Goal: Communication & Community: Answer question/provide support

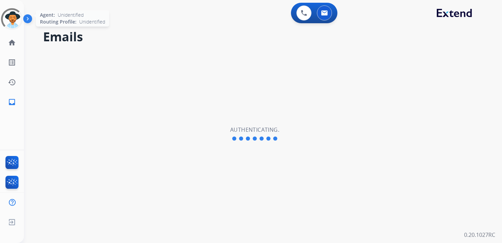
select select "**********"
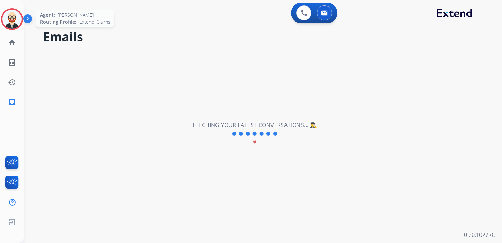
click at [8, 21] on img at bounding box center [11, 19] width 19 height 19
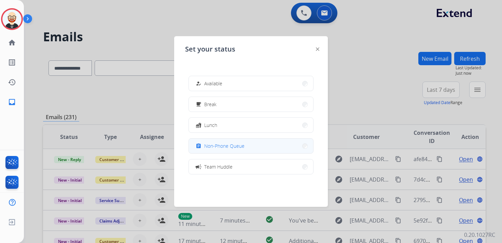
click at [236, 148] on span "Non-Phone Queue" at bounding box center [224, 145] width 40 height 7
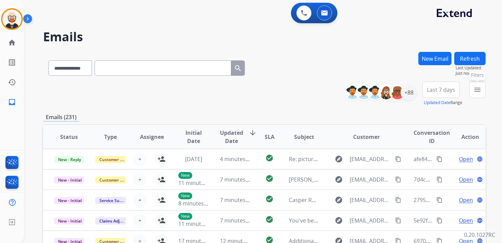
click at [472, 94] on button "menu Filters" at bounding box center [477, 90] width 16 height 16
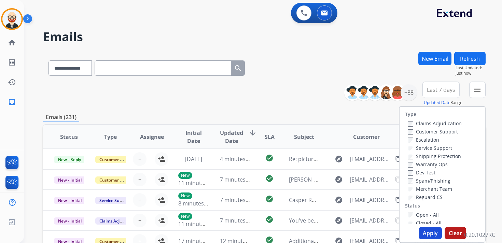
click at [425, 146] on label "Service Support" at bounding box center [430, 148] width 44 height 6
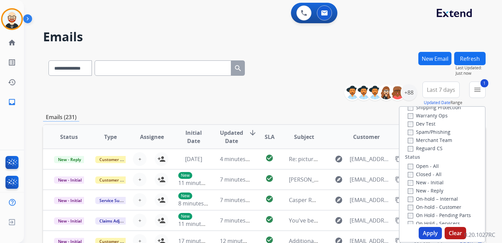
scroll to position [54, 0]
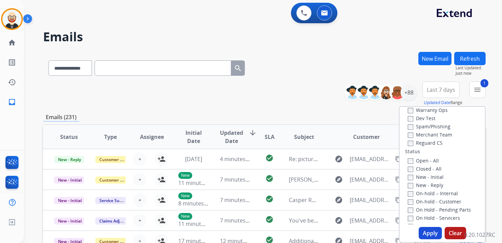
click at [421, 177] on label "New - Initial" at bounding box center [426, 177] width 36 height 6
click at [421, 186] on label "New - Reply" at bounding box center [426, 185] width 36 height 6
click at [428, 233] on button "Apply" at bounding box center [430, 233] width 23 height 12
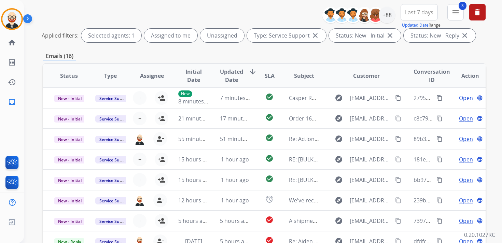
scroll to position [0, 0]
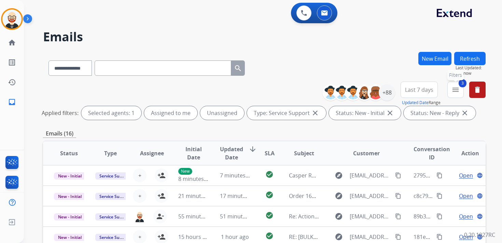
click at [459, 84] on span "3" at bounding box center [463, 83] width 8 height 8
click at [460, 91] on button "3 menu Filters" at bounding box center [455, 90] width 16 height 16
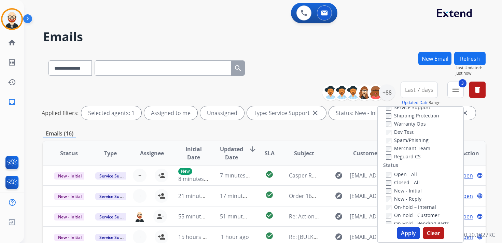
scroll to position [39, 0]
click at [394, 112] on label "Service Support" at bounding box center [408, 109] width 44 height 6
click at [409, 232] on button "Apply" at bounding box center [408, 233] width 23 height 12
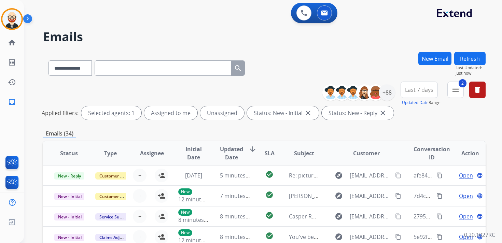
click at [407, 91] on span "Last 7 days" at bounding box center [419, 89] width 28 height 3
click at [404, 168] on div "Last 90 days" at bounding box center [417, 173] width 38 height 10
click at [386, 93] on div "+88" at bounding box center [387, 92] width 16 height 16
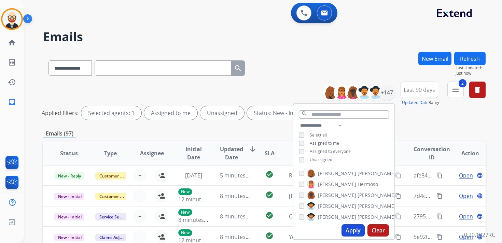
click at [321, 158] on span "Unassigned" at bounding box center [321, 160] width 23 height 6
click at [348, 230] on button "Apply" at bounding box center [353, 230] width 23 height 12
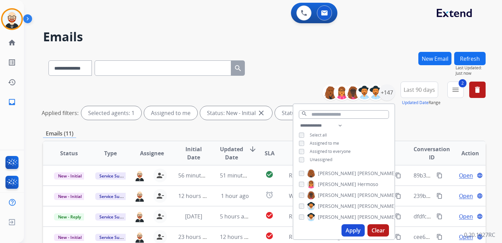
click at [283, 86] on div "**********" at bounding box center [264, 102] width 443 height 41
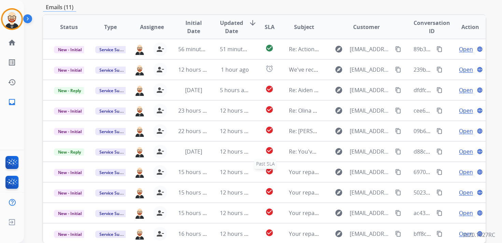
scroll to position [125, 0]
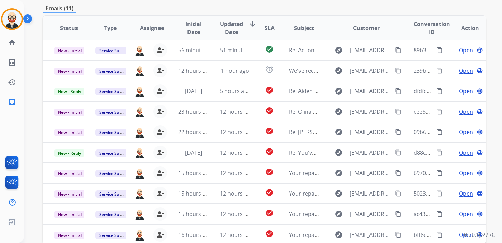
click at [227, 29] on span "Updated Date" at bounding box center [231, 28] width 23 height 16
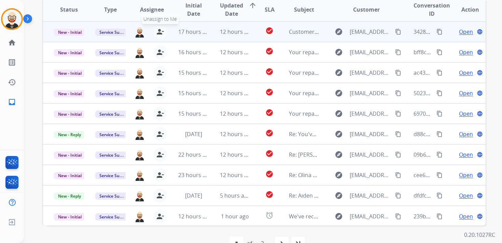
scroll to position [142, 0]
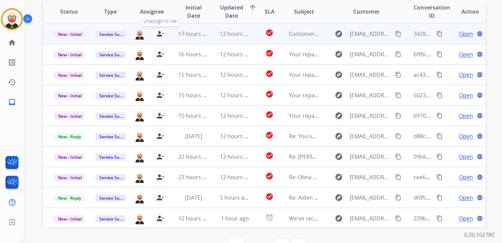
click at [159, 37] on mat-icon "person_remove" at bounding box center [160, 34] width 8 height 8
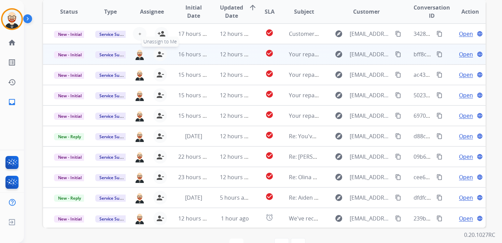
click at [159, 56] on mat-icon "person_remove" at bounding box center [160, 54] width 8 height 8
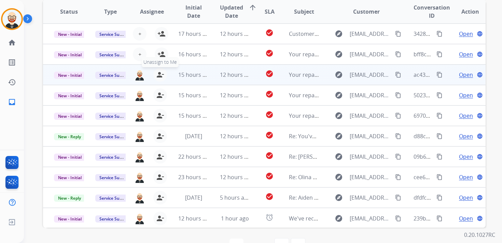
click at [159, 74] on mat-icon "person_remove" at bounding box center [160, 75] width 8 height 8
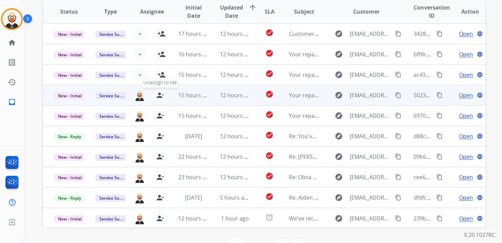
click at [158, 92] on mat-icon "person_remove" at bounding box center [160, 95] width 8 height 8
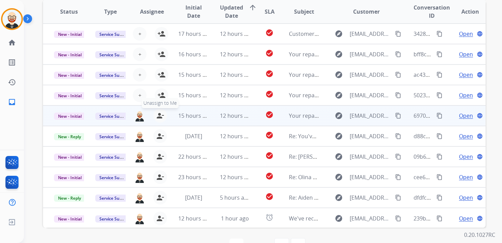
click at [158, 114] on mat-icon "person_remove" at bounding box center [160, 116] width 8 height 8
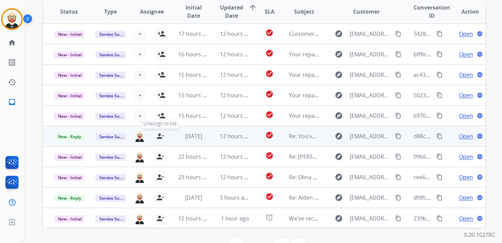
click at [158, 135] on mat-icon "person_remove" at bounding box center [160, 136] width 8 height 8
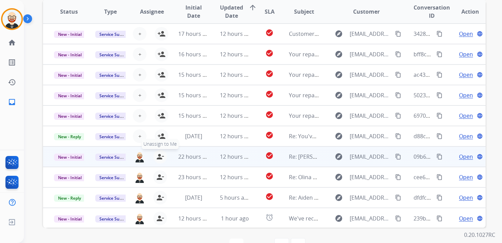
click at [158, 156] on mat-icon "person_remove" at bounding box center [160, 157] width 8 height 8
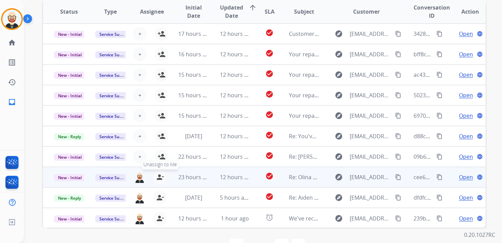
click at [158, 177] on mat-icon "person_remove" at bounding box center [160, 177] width 8 height 8
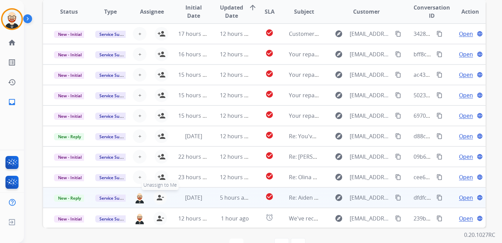
click at [158, 196] on mat-icon "person_remove" at bounding box center [160, 198] width 8 height 8
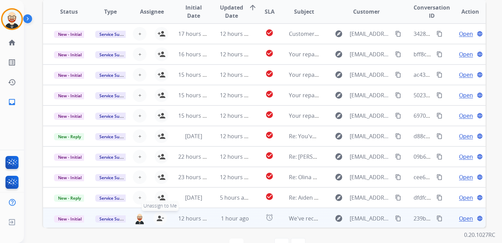
click at [159, 216] on mat-icon "person_remove" at bounding box center [160, 218] width 8 height 8
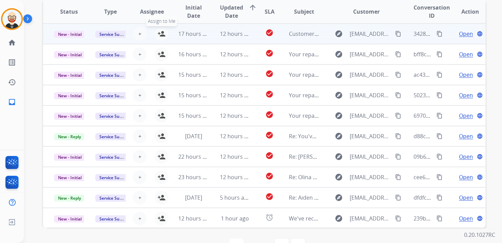
click at [161, 35] on mat-icon "person_add" at bounding box center [161, 34] width 8 height 8
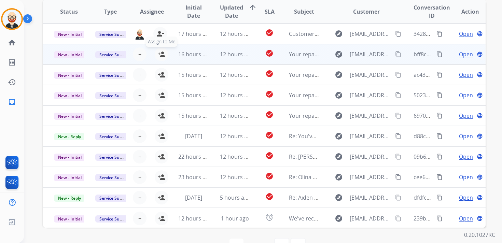
click at [160, 53] on mat-icon "person_add" at bounding box center [161, 54] width 8 height 8
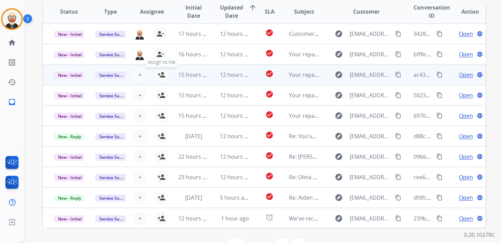
click at [160, 73] on mat-icon "person_add" at bounding box center [161, 75] width 8 height 8
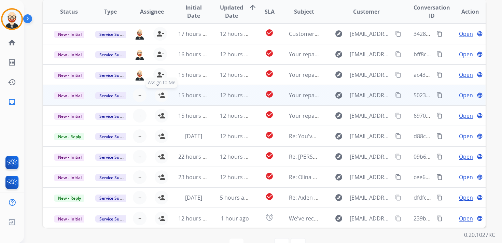
click at [161, 91] on button "person_add Assign to Me" at bounding box center [162, 95] width 14 height 14
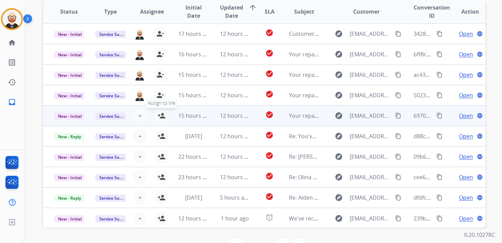
click at [162, 118] on mat-icon "person_add" at bounding box center [161, 116] width 8 height 8
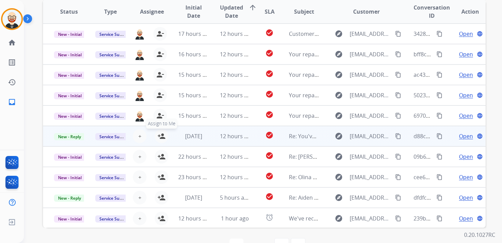
click at [162, 137] on mat-icon "person_add" at bounding box center [161, 136] width 8 height 8
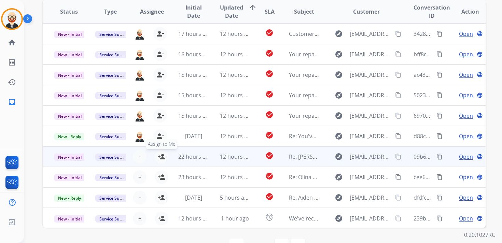
click at [162, 157] on mat-icon "person_add" at bounding box center [161, 157] width 8 height 8
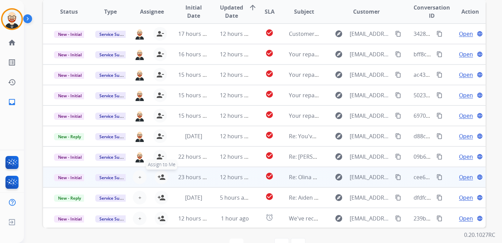
click at [161, 178] on mat-icon "person_add" at bounding box center [161, 177] width 8 height 8
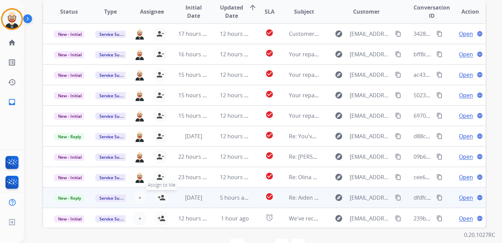
click at [162, 196] on mat-icon "person_add" at bounding box center [161, 198] width 8 height 8
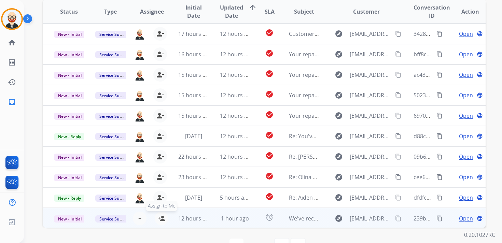
click at [162, 220] on mat-icon "person_add" at bounding box center [161, 218] width 8 height 8
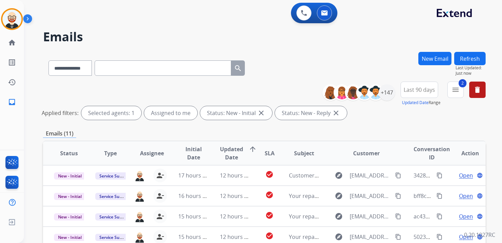
click at [463, 63] on button "Refresh" at bounding box center [469, 58] width 31 height 13
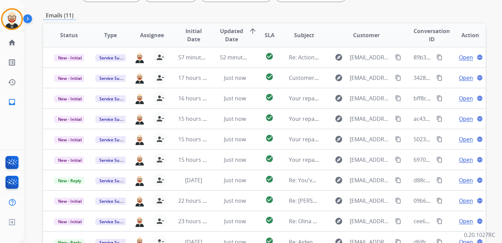
scroll to position [121, 0]
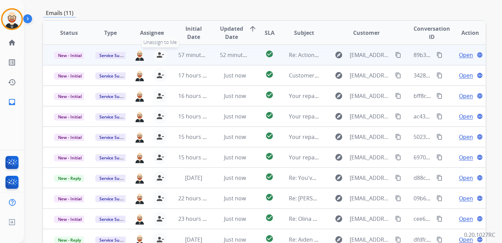
click at [159, 56] on mat-icon "person_remove" at bounding box center [160, 55] width 8 height 8
click at [159, 56] on mat-icon "person_add" at bounding box center [161, 55] width 8 height 8
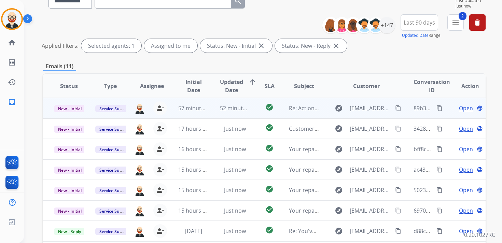
scroll to position [0, 0]
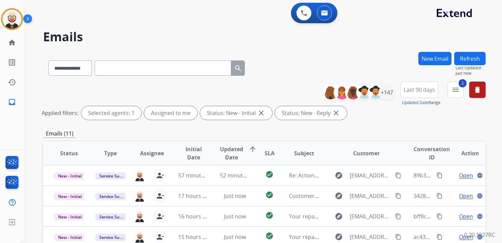
click at [474, 60] on button "Refresh" at bounding box center [469, 58] width 31 height 13
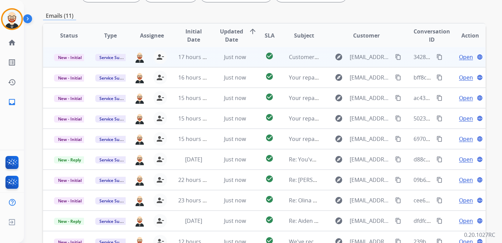
scroll to position [120, 0]
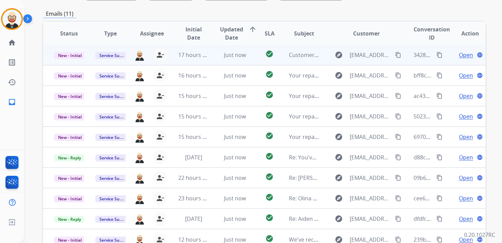
click at [462, 55] on span "Open" at bounding box center [466, 55] width 14 height 8
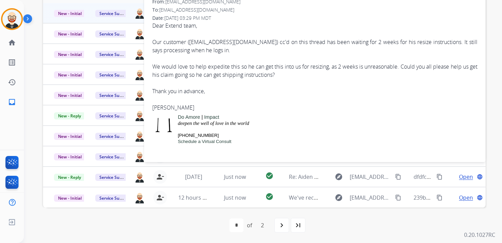
scroll to position [0, 0]
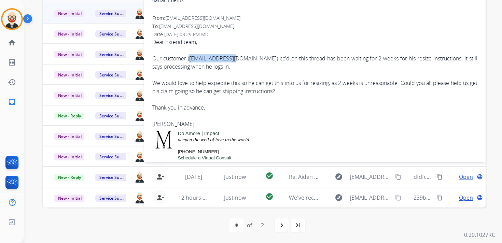
drag, startPoint x: 241, startPoint y: 59, endPoint x: 193, endPoint y: 60, distance: 47.8
click at [193, 60] on div "Our customer ( [EMAIL_ADDRESS][DOMAIN_NAME] ) cc'd on this thread has been wait…" at bounding box center [314, 79] width 325 height 66
copy link "[EMAIL_ADDRESS][DOMAIN_NAME]"
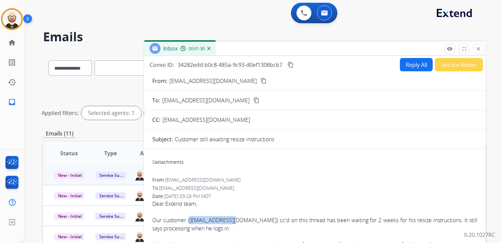
click at [401, 66] on button "Reply All" at bounding box center [416, 64] width 33 height 13
select select "**********"
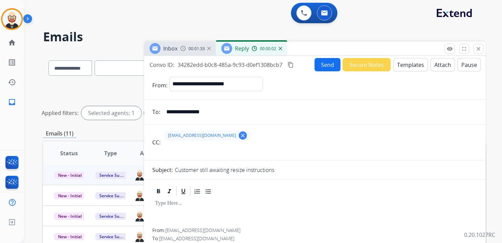
click at [240, 137] on mat-icon "clear" at bounding box center [243, 136] width 6 height 6
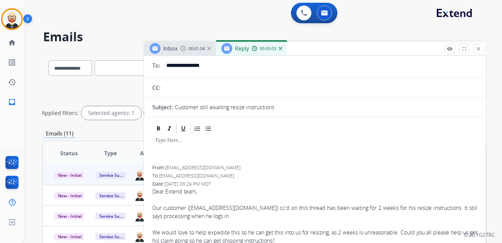
scroll to position [51, 0]
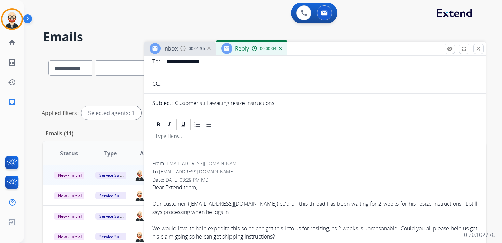
click at [183, 143] on div at bounding box center [314, 146] width 325 height 31
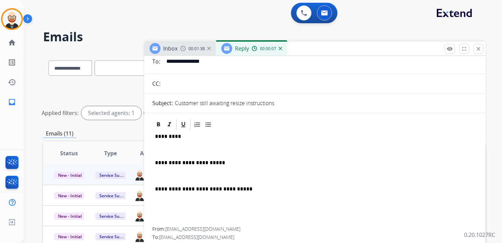
click at [171, 147] on p at bounding box center [315, 150] width 320 height 6
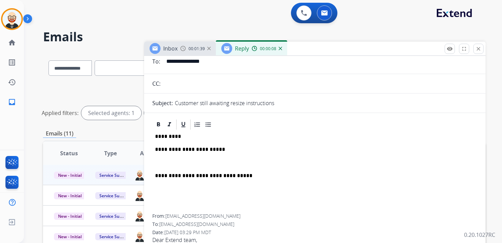
click at [171, 160] on p at bounding box center [315, 163] width 320 height 6
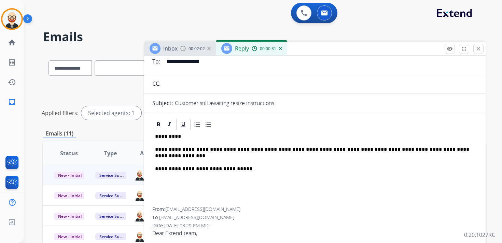
click at [178, 154] on p "**********" at bounding box center [312, 153] width 314 height 13
click at [188, 156] on p "**********" at bounding box center [312, 153] width 314 height 13
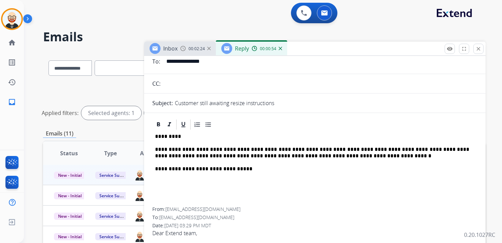
click at [266, 148] on p "**********" at bounding box center [312, 153] width 314 height 13
click at [414, 157] on p "**********" at bounding box center [312, 153] width 314 height 13
click at [216, 150] on p "**********" at bounding box center [312, 153] width 314 height 13
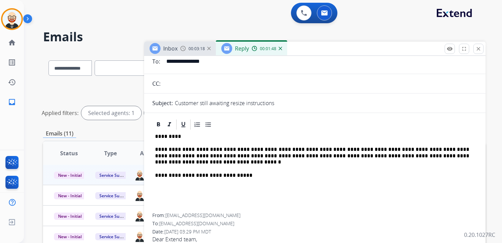
scroll to position [0, 0]
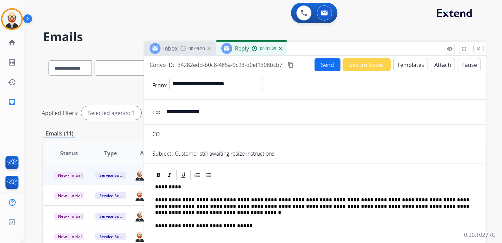
click at [291, 64] on mat-icon "content_copy" at bounding box center [291, 65] width 6 height 6
click at [321, 67] on button "Send" at bounding box center [328, 64] width 26 height 13
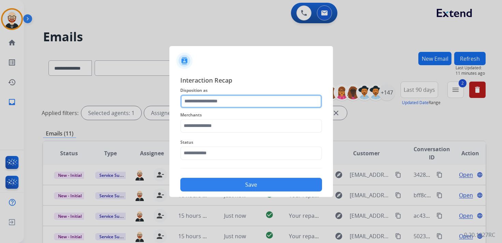
click at [223, 97] on input "text" at bounding box center [251, 102] width 142 height 14
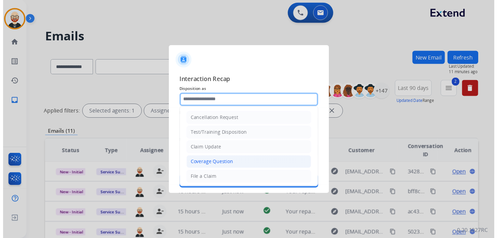
scroll to position [102, 0]
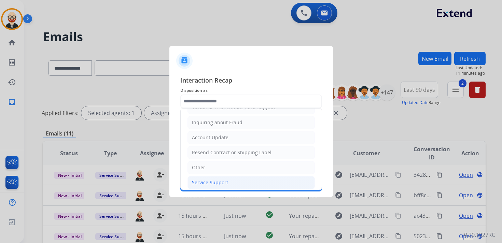
click at [209, 179] on div "Service Support" at bounding box center [210, 182] width 36 height 7
type input "**********"
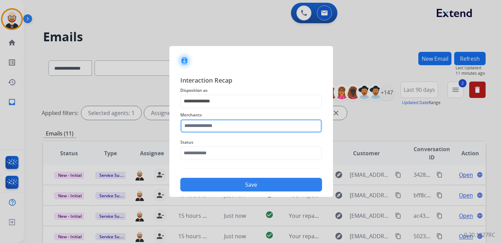
click at [209, 127] on input "text" at bounding box center [251, 126] width 142 height 14
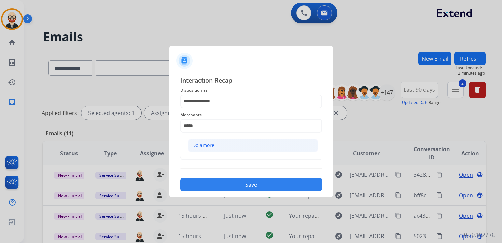
click at [207, 143] on div "Do amore" at bounding box center [203, 145] width 22 height 7
type input "********"
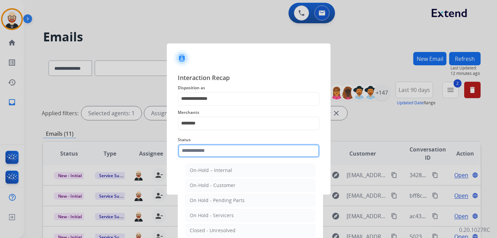
click at [206, 157] on input "text" at bounding box center [249, 151] width 142 height 14
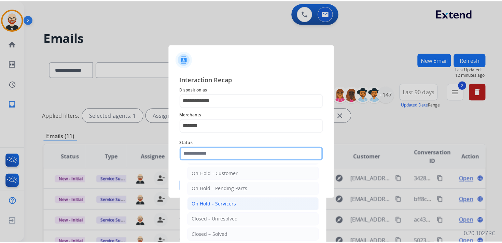
scroll to position [21, 0]
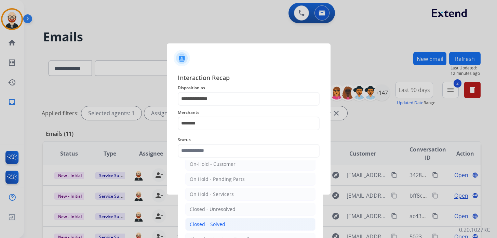
click at [209, 221] on div "Closed – Solved" at bounding box center [208, 224] width 36 height 7
type input "**********"
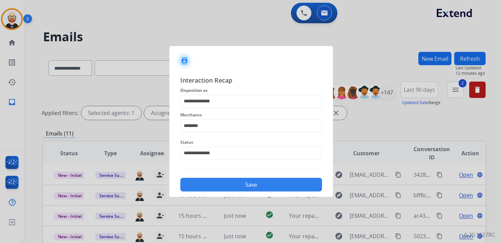
click at [220, 184] on button "Save" at bounding box center [251, 185] width 142 height 14
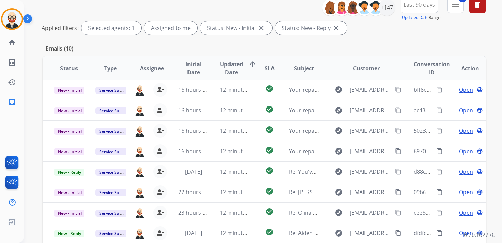
scroll to position [89, 0]
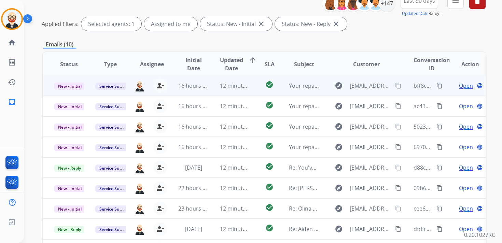
click at [465, 86] on span "Open" at bounding box center [466, 86] width 14 height 8
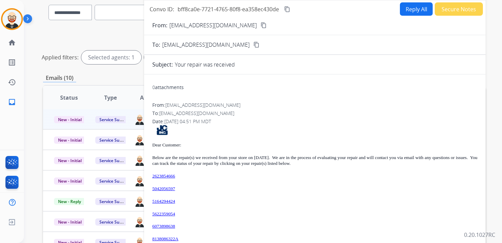
scroll to position [0, 0]
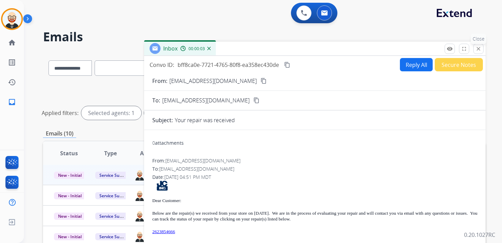
click at [476, 51] on mat-icon "close" at bounding box center [478, 49] width 6 height 6
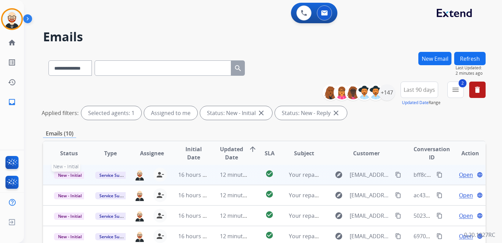
click at [76, 175] on span "New - Initial" at bounding box center [70, 175] width 32 height 7
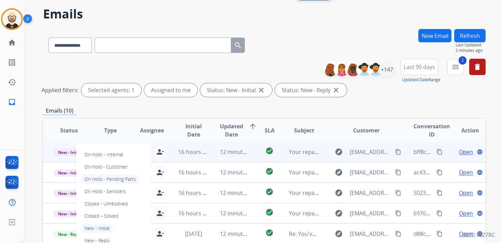
scroll to position [26, 0]
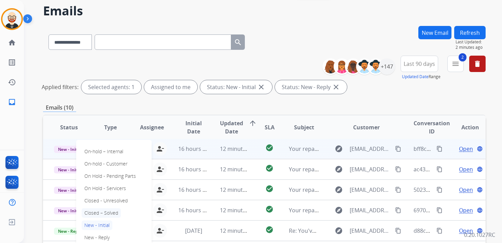
click at [102, 211] on p "Closed – Solved" at bounding box center [101, 213] width 39 height 10
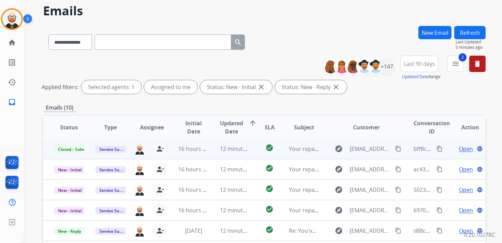
click at [459, 149] on span "Open" at bounding box center [466, 149] width 14 height 8
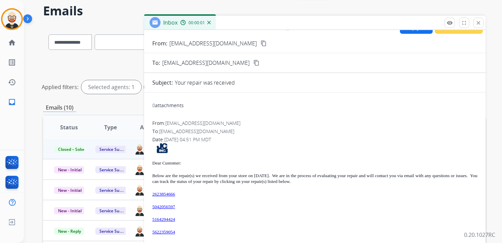
scroll to position [0, 0]
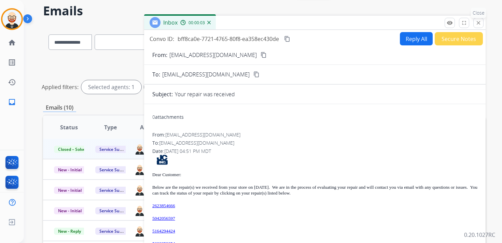
click at [478, 25] on mat-icon "close" at bounding box center [478, 23] width 6 height 6
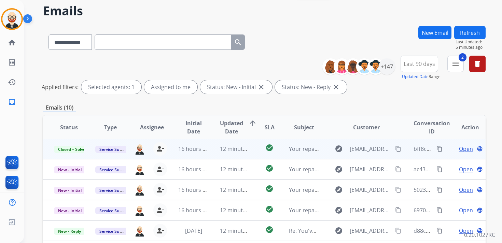
click at [476, 37] on button "Refresh" at bounding box center [469, 32] width 31 height 13
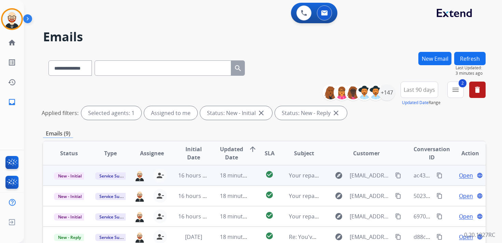
click at [460, 179] on span "Open" at bounding box center [466, 175] width 14 height 8
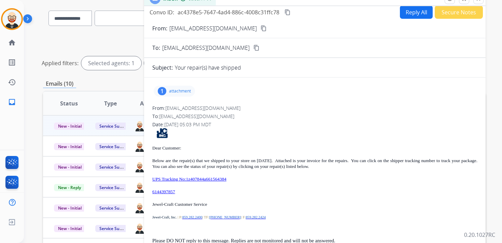
scroll to position [51, 0]
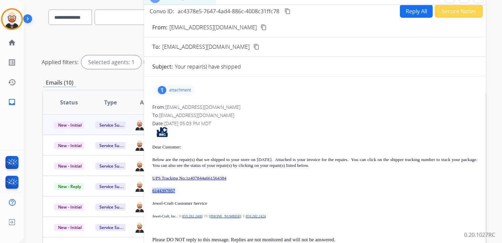
drag, startPoint x: 193, startPoint y: 191, endPoint x: 148, endPoint y: 187, distance: 45.2
click at [148, 187] on div "1 attachment From: [EMAIL_ADDRESS][DOMAIN_NAME] To: [EMAIL_ADDRESS][DOMAIN_NAME…" at bounding box center [315, 175] width 342 height 186
copy link "6144397857"
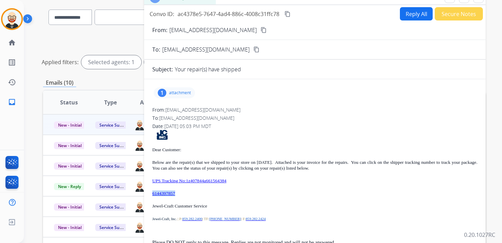
click at [287, 15] on mat-icon "content_copy" at bounding box center [287, 14] width 6 height 6
click at [263, 177] on div "Dear Customer: Below are the repair(s) that we shipped to your store on [DATE].…" at bounding box center [314, 197] width 325 height 134
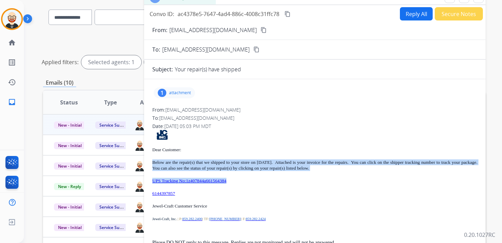
drag, startPoint x: 251, startPoint y: 181, endPoint x: 153, endPoint y: 160, distance: 100.4
click at [153, 160] on div "Dear Customer: Below are the repair(s) that we shipped to your store on [DATE].…" at bounding box center [314, 197] width 325 height 134
copy div "Below are the repair(s) that we shipped to your store on [DATE]. Attached is yo…"
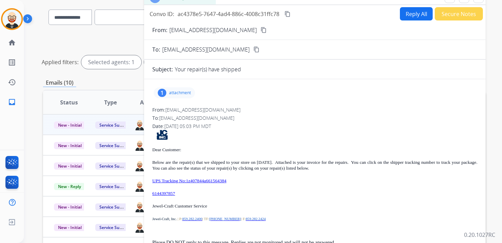
click at [188, 94] on p "attachment" at bounding box center [180, 92] width 22 height 5
click at [203, 109] on mat-icon "download" at bounding box center [200, 110] width 6 height 6
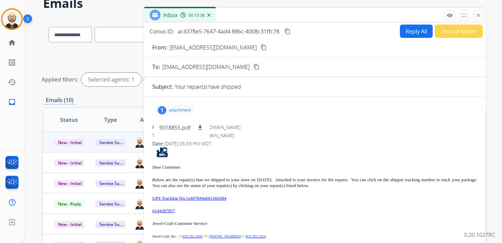
scroll to position [32, 0]
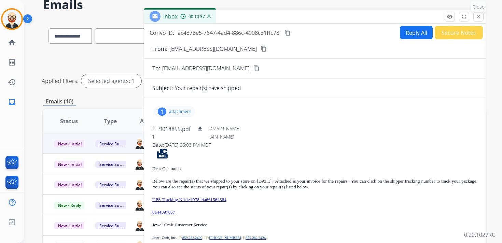
click at [476, 20] on button "close Close" at bounding box center [478, 17] width 10 height 10
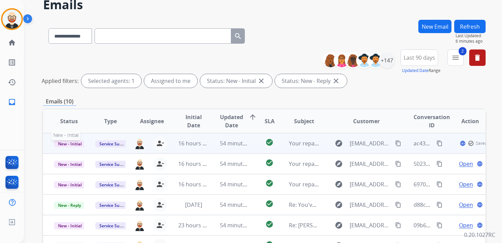
click at [71, 144] on span "New - Initial" at bounding box center [70, 143] width 32 height 7
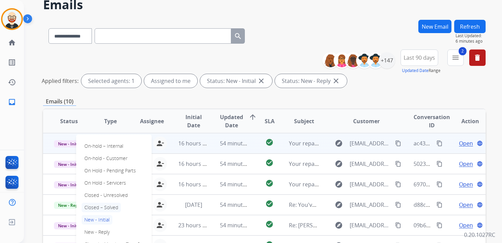
click at [106, 209] on p "Closed – Solved" at bounding box center [101, 208] width 39 height 10
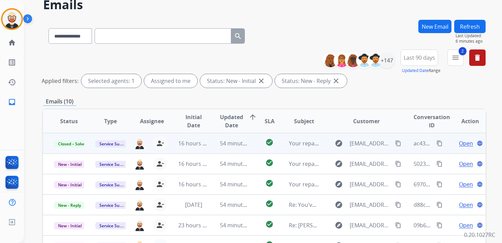
click at [469, 28] on button "Refresh" at bounding box center [469, 26] width 31 height 13
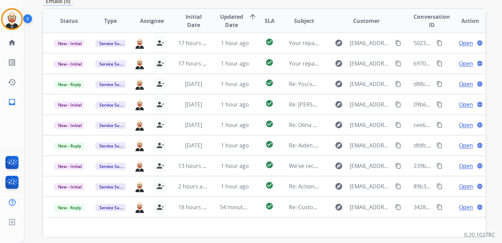
scroll to position [134, 0]
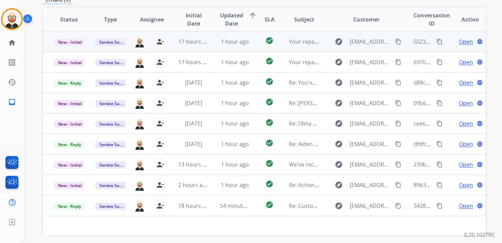
click at [462, 44] on span "Open" at bounding box center [466, 42] width 14 height 8
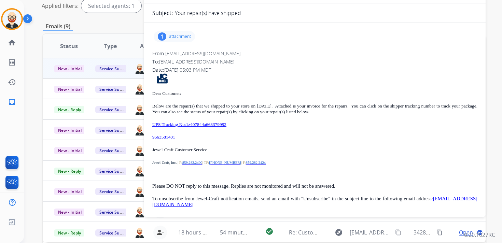
scroll to position [100, 0]
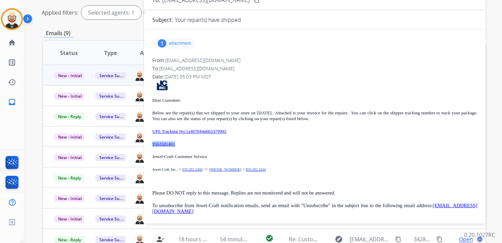
drag, startPoint x: 197, startPoint y: 146, endPoint x: 153, endPoint y: 144, distance: 44.4
click at [153, 144] on p "9563581401" at bounding box center [314, 144] width 325 height 6
copy link "9563581401"
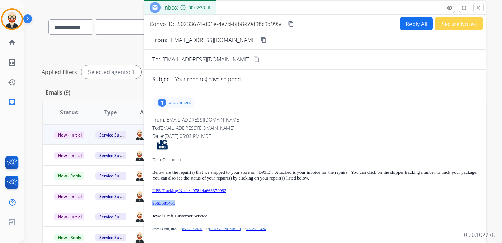
scroll to position [41, 0]
click at [183, 103] on p "attachment" at bounding box center [180, 102] width 22 height 5
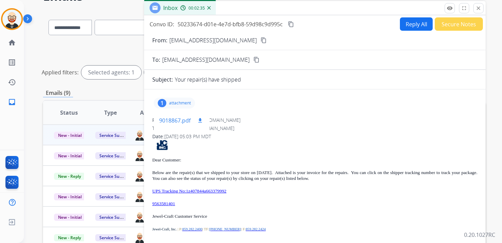
click at [199, 122] on mat-icon "download" at bounding box center [200, 120] width 6 height 6
click at [190, 105] on p "attachment" at bounding box center [180, 102] width 22 height 5
click at [293, 25] on mat-icon "content_copy" at bounding box center [291, 24] width 6 height 6
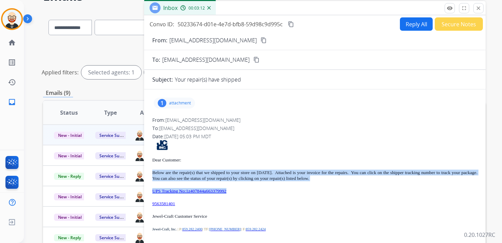
drag, startPoint x: 252, startPoint y: 193, endPoint x: 147, endPoint y: 175, distance: 106.1
click at [147, 175] on div "1 attachment From: [EMAIL_ADDRESS][DOMAIN_NAME] To: [EMAIL_ADDRESS][DOMAIN_NAME…" at bounding box center [315, 188] width 342 height 186
copy div "Below are the repair(s) that we shipped to your store on [DATE]. Attached is yo…"
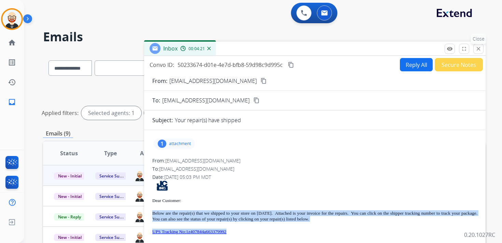
click at [478, 53] on button "close Close" at bounding box center [478, 49] width 10 height 10
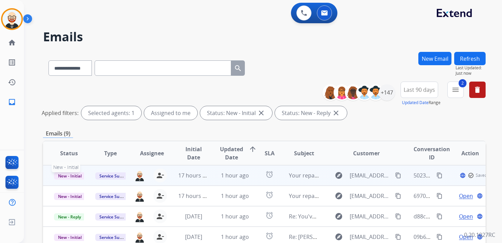
click at [74, 172] on span "New - Initial" at bounding box center [70, 175] width 32 height 7
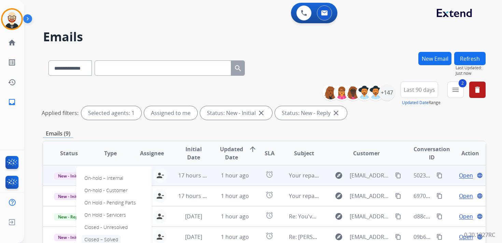
click at [107, 238] on p "Closed – Solved" at bounding box center [101, 240] width 39 height 10
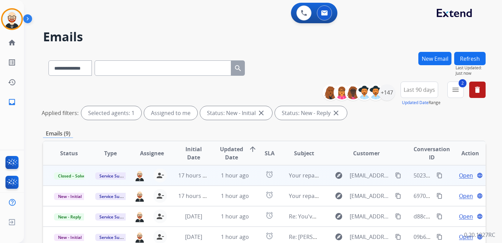
click at [473, 58] on button "Refresh" at bounding box center [469, 58] width 31 height 13
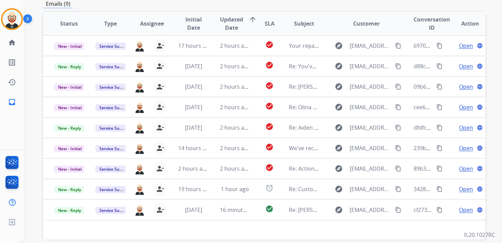
scroll to position [131, 0]
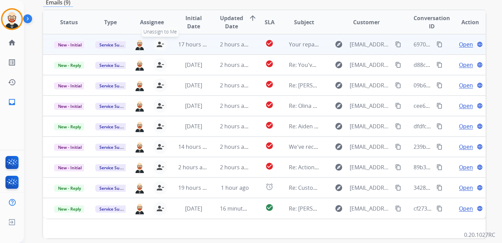
click at [158, 47] on mat-icon "person_remove" at bounding box center [160, 44] width 8 height 8
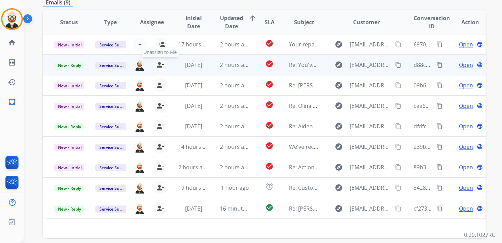
click at [158, 67] on mat-icon "person_remove" at bounding box center [160, 65] width 8 height 8
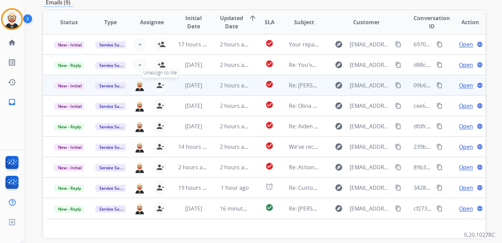
click at [158, 88] on mat-icon "person_remove" at bounding box center [160, 85] width 8 height 8
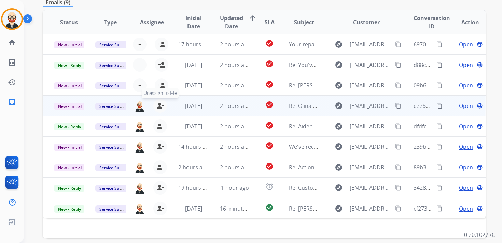
click at [158, 103] on mat-icon "person_remove" at bounding box center [160, 106] width 8 height 8
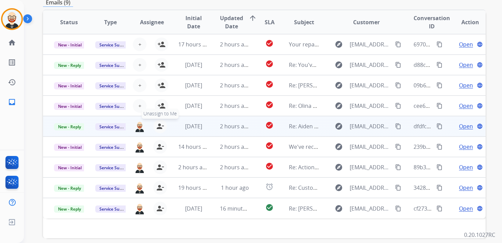
click at [158, 127] on mat-icon "person_remove" at bounding box center [160, 126] width 8 height 8
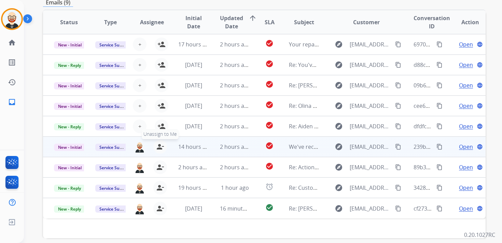
click at [158, 152] on button "person_remove [PERSON_NAME] to Me" at bounding box center [160, 147] width 14 height 14
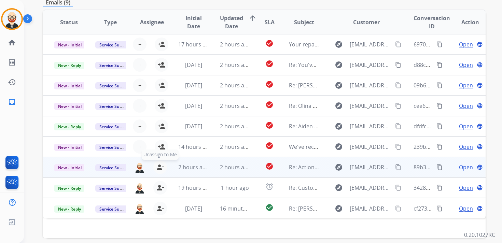
click at [157, 170] on mat-icon "person_remove" at bounding box center [160, 167] width 8 height 8
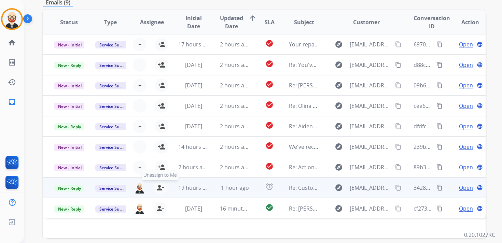
click at [157, 184] on mat-icon "person_remove" at bounding box center [160, 188] width 8 height 8
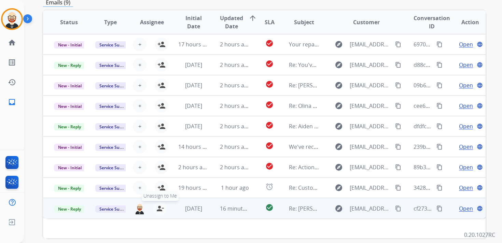
click at [157, 208] on mat-icon "person_remove" at bounding box center [160, 209] width 8 height 8
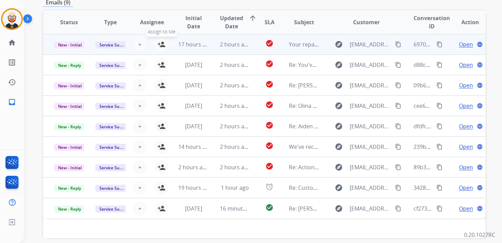
click at [163, 44] on mat-icon "person_add" at bounding box center [161, 44] width 8 height 8
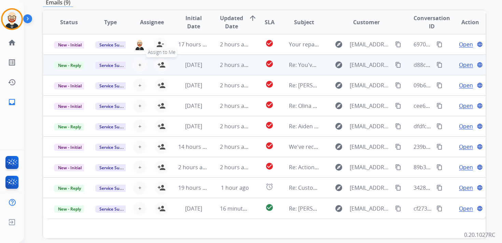
click at [159, 68] on mat-icon "person_add" at bounding box center [161, 65] width 8 height 8
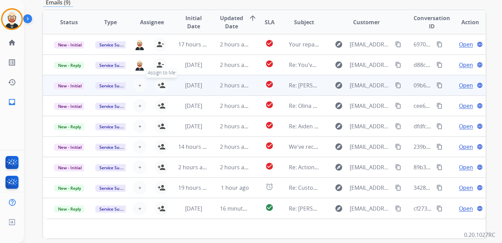
click at [161, 87] on mat-icon "person_add" at bounding box center [161, 85] width 8 height 8
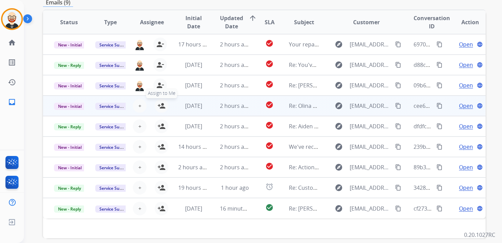
click at [162, 108] on mat-icon "person_add" at bounding box center [161, 106] width 8 height 8
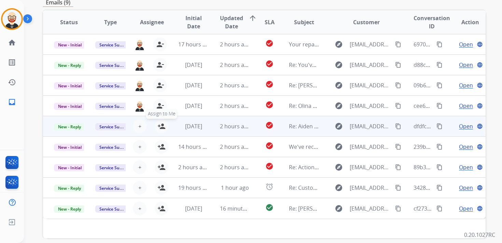
click at [162, 130] on button "person_add Assign to Me" at bounding box center [162, 127] width 14 height 14
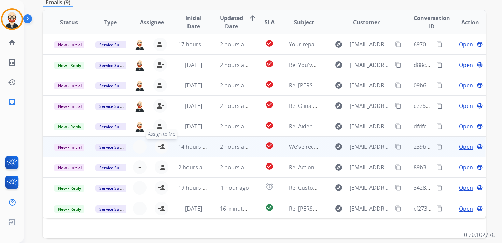
click at [162, 144] on mat-icon "person_add" at bounding box center [161, 147] width 8 height 8
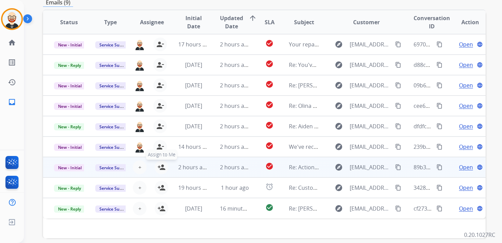
click at [161, 164] on mat-icon "person_add" at bounding box center [161, 167] width 8 height 8
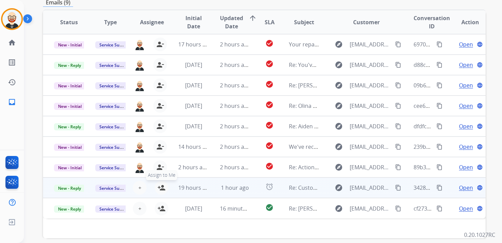
click at [161, 184] on mat-icon "person_add" at bounding box center [161, 188] width 8 height 8
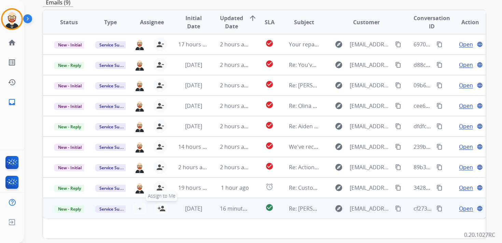
click at [161, 207] on mat-icon "person_add" at bounding box center [161, 209] width 8 height 8
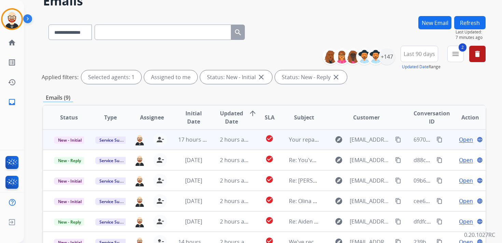
scroll to position [0, 0]
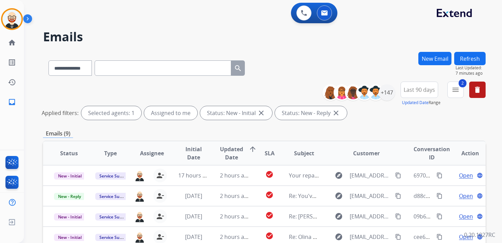
click at [468, 55] on button "Refresh" at bounding box center [469, 58] width 31 height 13
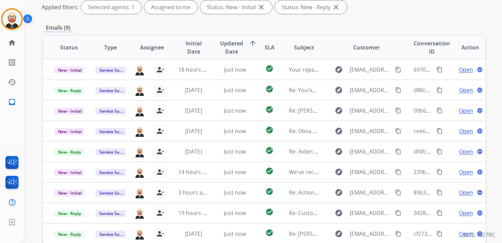
scroll to position [105, 0]
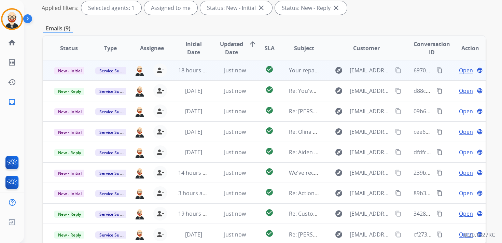
click at [460, 69] on span "Open" at bounding box center [466, 70] width 14 height 8
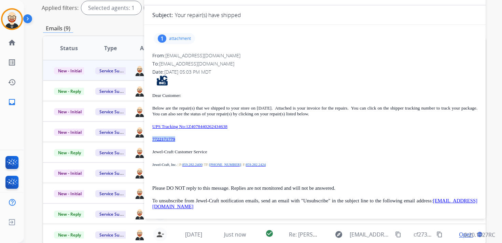
drag, startPoint x: 188, startPoint y: 141, endPoint x: 148, endPoint y: 140, distance: 40.0
click at [148, 140] on div "1 attachment From: [EMAIL_ADDRESS][DOMAIN_NAME] To: [EMAIL_ADDRESS][DOMAIN_NAME…" at bounding box center [315, 123] width 342 height 186
copy link "7722171779"
click at [183, 39] on p "attachment" at bounding box center [180, 38] width 22 height 5
click at [203, 56] on mat-icon "download" at bounding box center [200, 56] width 6 height 6
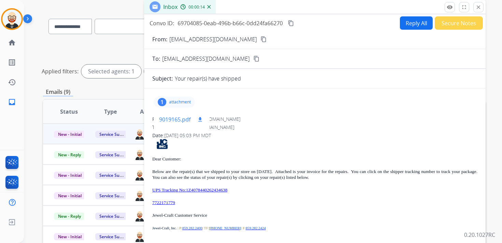
scroll to position [4, 0]
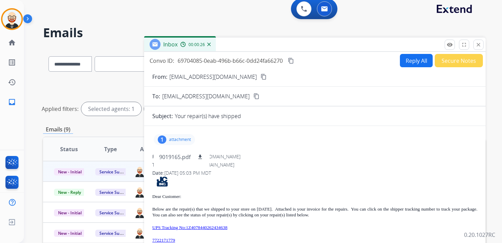
click at [291, 61] on mat-icon "content_copy" at bounding box center [291, 61] width 6 height 6
click at [184, 139] on p "attachment" at bounding box center [180, 139] width 22 height 5
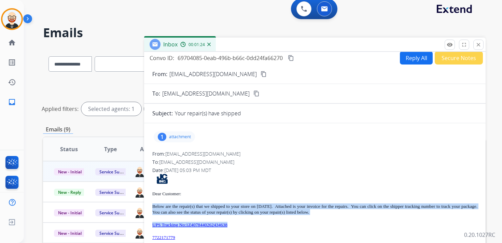
drag, startPoint x: 250, startPoint y: 225, endPoint x: 152, endPoint y: 206, distance: 99.9
click at [152, 206] on div "1 attachment From: [EMAIL_ADDRESS][DOMAIN_NAME] To: [EMAIL_ADDRESS][DOMAIN_NAME…" at bounding box center [315, 222] width 342 height 186
copy div "Below are the repair(s) that we shipped to your store on [DATE]. Attached is yo…"
click at [478, 45] on mat-icon "close" at bounding box center [478, 45] width 6 height 6
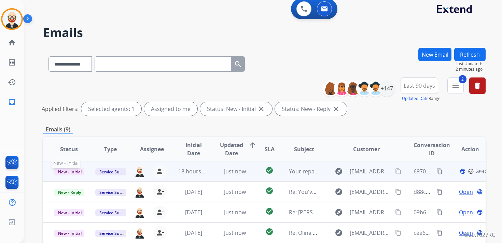
click at [70, 169] on span "New - Initial" at bounding box center [70, 171] width 32 height 7
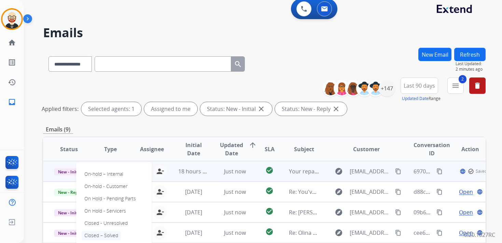
click at [105, 238] on p "Closed – Solved" at bounding box center [101, 236] width 39 height 10
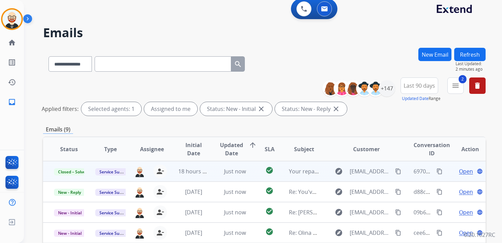
click at [467, 54] on button "Refresh" at bounding box center [469, 54] width 31 height 13
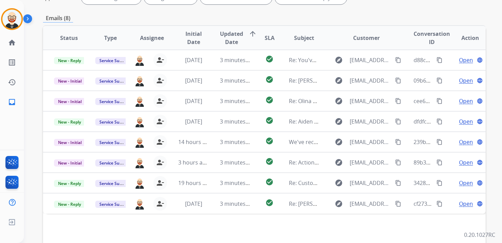
scroll to position [116, 0]
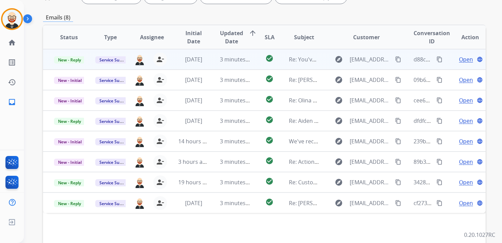
click at [464, 59] on span "Open" at bounding box center [466, 59] width 14 height 8
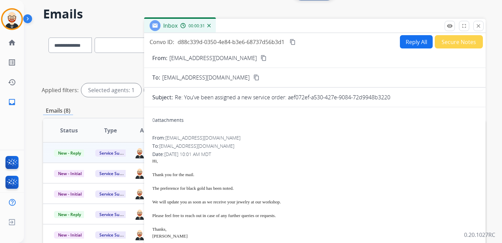
scroll to position [27, 0]
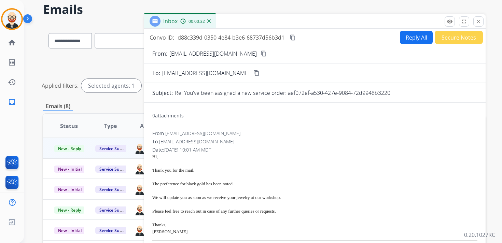
click at [412, 38] on button "Reply All" at bounding box center [416, 37] width 33 height 13
select select "**********"
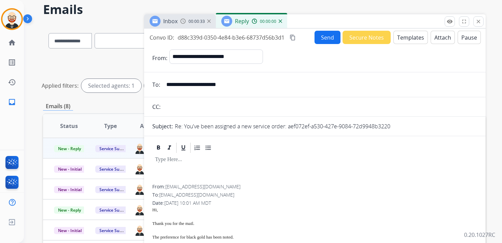
click at [176, 160] on p at bounding box center [315, 160] width 320 height 6
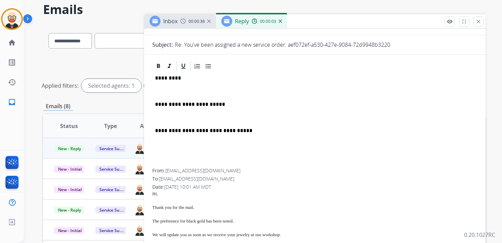
scroll to position [41, 0]
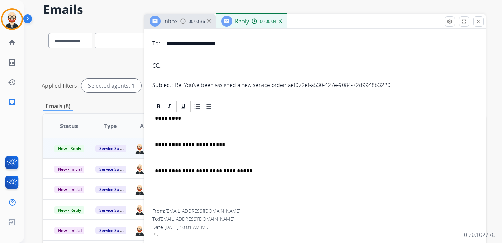
click at [169, 122] on div "**********" at bounding box center [314, 161] width 325 height 96
click at [169, 119] on p "*********" at bounding box center [312, 118] width 314 height 6
click at [167, 128] on div "**********" at bounding box center [314, 161] width 325 height 96
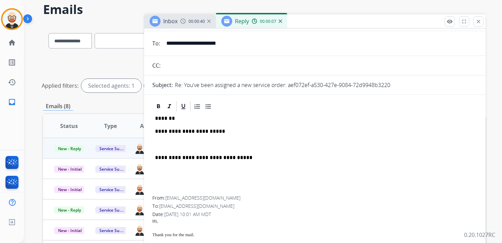
click at [169, 146] on p at bounding box center [315, 145] width 320 height 6
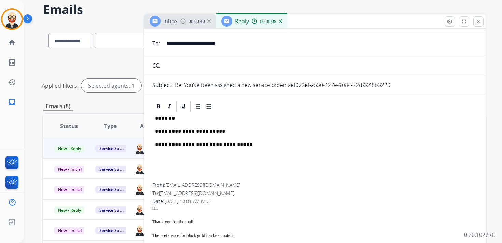
scroll to position [0, 0]
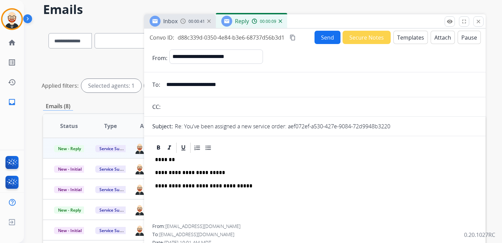
click at [318, 41] on button "Send" at bounding box center [328, 37] width 26 height 13
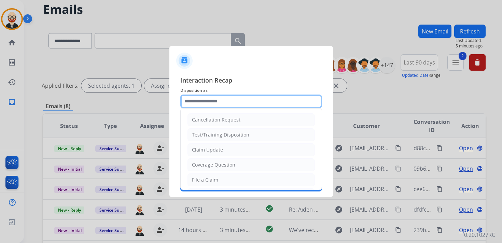
click at [255, 96] on input "text" at bounding box center [251, 102] width 142 height 14
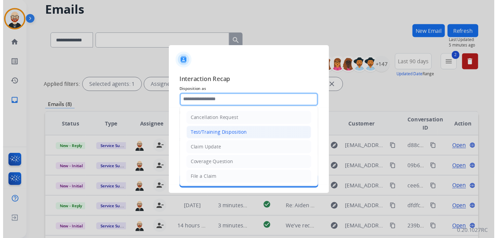
scroll to position [102, 0]
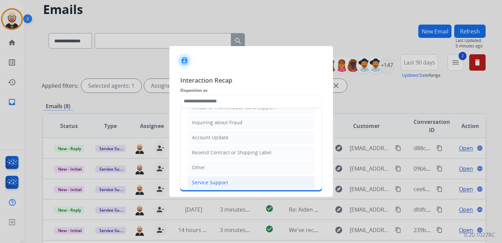
click at [220, 179] on div "Service Support" at bounding box center [210, 182] width 36 height 7
type input "**********"
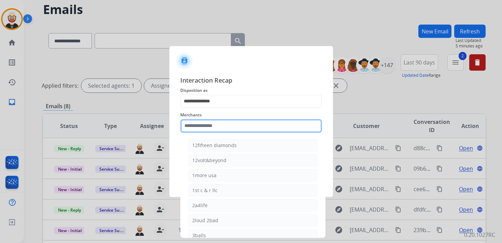
click at [208, 131] on input "text" at bounding box center [251, 126] width 142 height 14
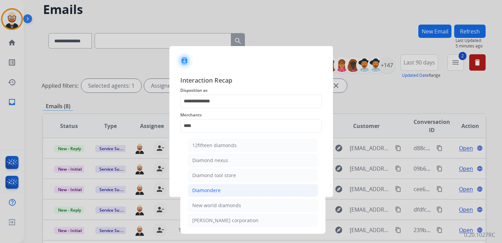
click at [214, 187] on div "Diamondere" at bounding box center [206, 190] width 28 height 7
type input "**********"
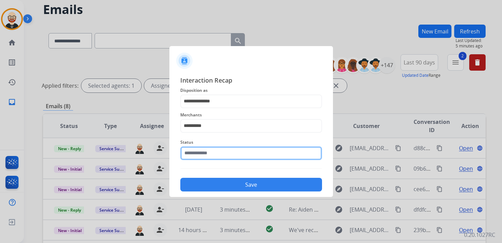
click at [202, 159] on div "Status" at bounding box center [251, 149] width 142 height 27
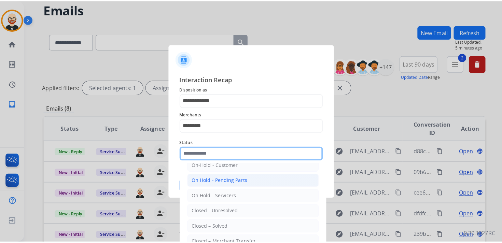
scroll to position [26, 0]
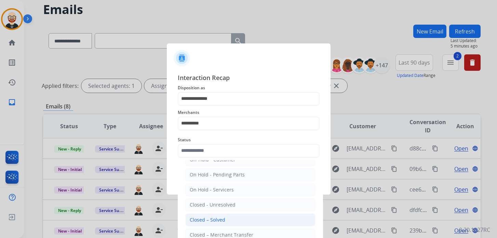
click at [200, 216] on div "Closed – Solved" at bounding box center [208, 219] width 36 height 7
type input "**********"
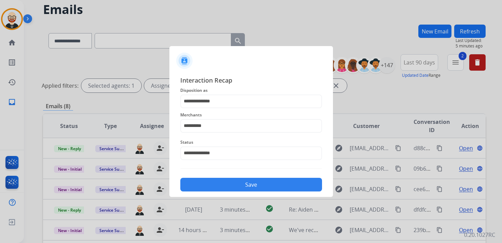
click at [209, 180] on button "Save" at bounding box center [251, 185] width 142 height 14
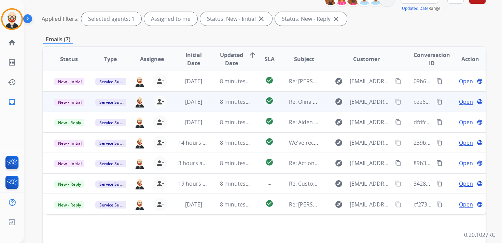
scroll to position [92, 0]
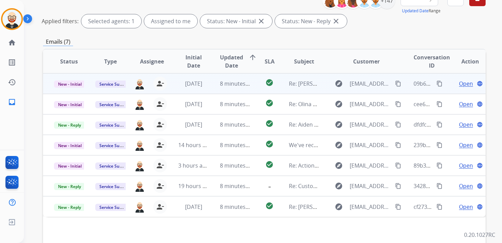
click at [461, 83] on span "Open" at bounding box center [466, 84] width 14 height 8
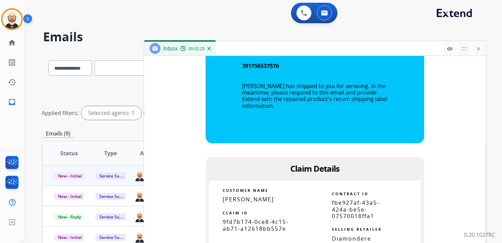
scroll to position [536, 0]
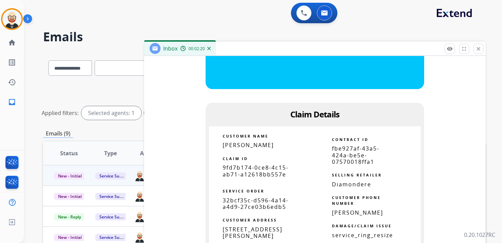
click at [250, 165] on span "9fd7b174-0ce8-4c15-ab71-a12618bb557e" at bounding box center [256, 171] width 66 height 14
copy tbody
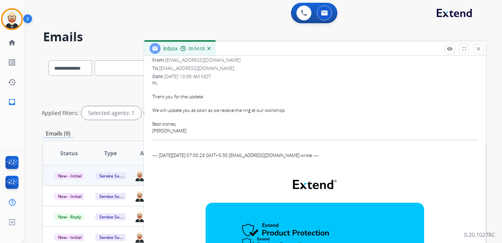
scroll to position [0, 0]
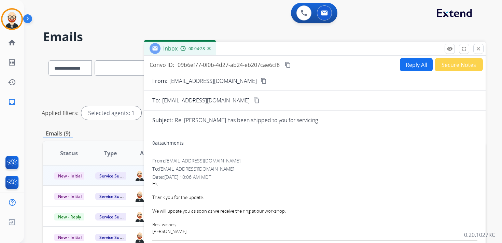
click at [291, 66] on mat-icon "content_copy" at bounding box center [288, 65] width 6 height 6
click at [251, 209] on div "We will update you as soon as we receive the ring at our workshop." at bounding box center [314, 211] width 325 height 7
copy div "We will update you as soon as we receive the ring at our workshop."
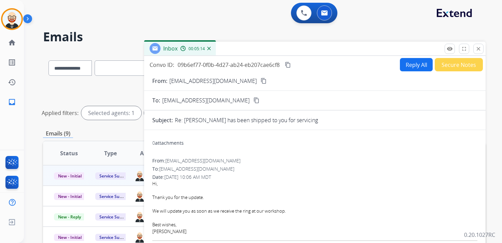
click at [160, 230] on div "[PERSON_NAME]" at bounding box center [314, 231] width 325 height 7
copy div "[PERSON_NAME]"
click at [418, 69] on button "Reply All" at bounding box center [416, 64] width 33 height 13
select select "**********"
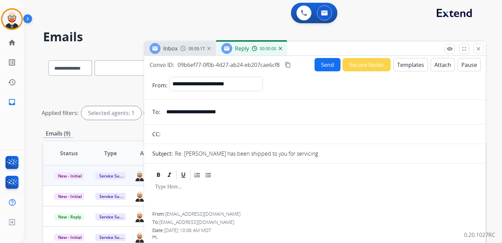
click at [168, 194] on div at bounding box center [314, 196] width 325 height 31
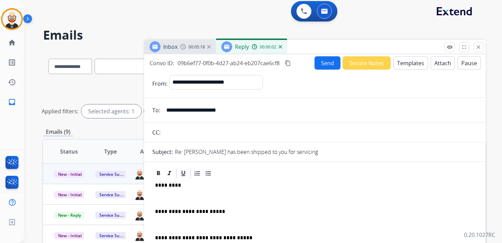
click at [170, 186] on p "*********" at bounding box center [312, 185] width 314 height 6
click at [165, 206] on div "**********" at bounding box center [314, 228] width 325 height 96
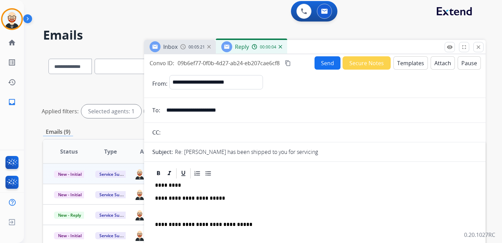
click at [159, 212] on p at bounding box center [315, 212] width 320 height 6
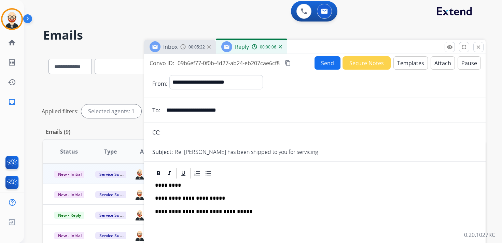
click at [322, 61] on button "Send" at bounding box center [328, 62] width 26 height 13
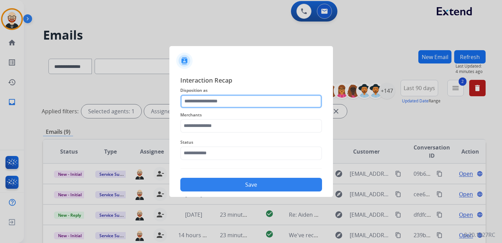
click at [216, 100] on input "text" at bounding box center [251, 102] width 142 height 14
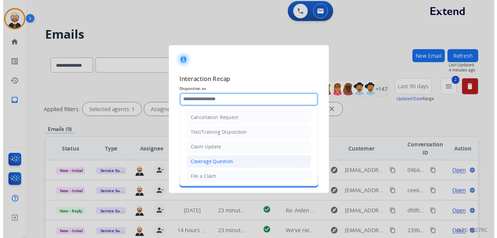
scroll to position [102, 0]
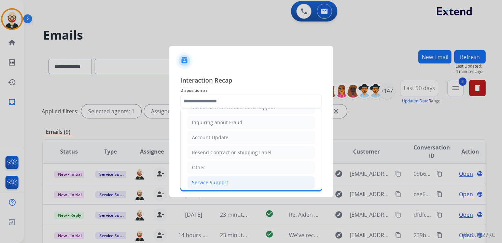
click at [213, 179] on div "Service Support" at bounding box center [210, 182] width 36 height 7
type input "**********"
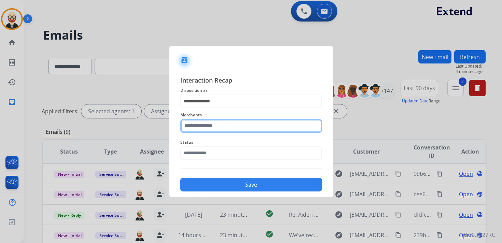
click at [199, 127] on input "text" at bounding box center [251, 126] width 142 height 14
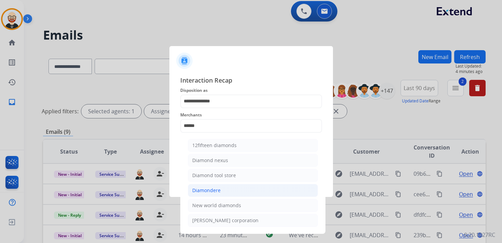
click at [212, 189] on div "Diamondere" at bounding box center [206, 190] width 28 height 7
type input "**********"
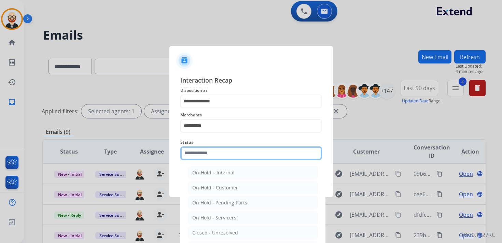
click at [204, 155] on input "text" at bounding box center [251, 154] width 142 height 14
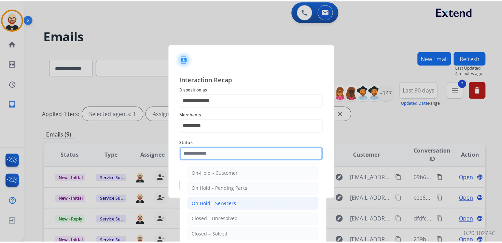
scroll to position [17, 0]
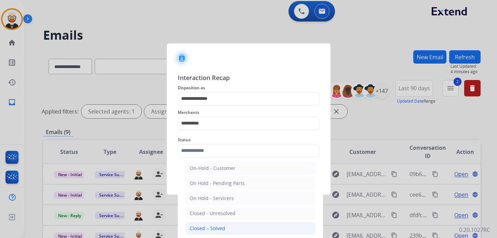
click at [213, 226] on div "Closed – Solved" at bounding box center [208, 228] width 36 height 7
type input "**********"
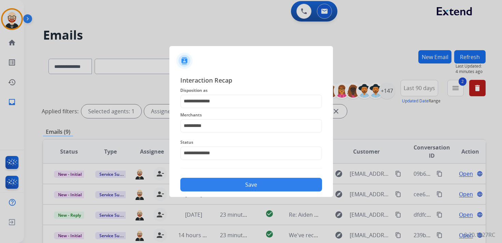
click at [218, 184] on button "Save" at bounding box center [251, 185] width 142 height 14
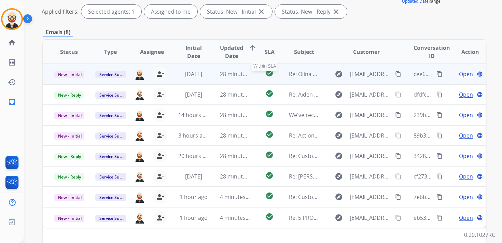
scroll to position [0, 0]
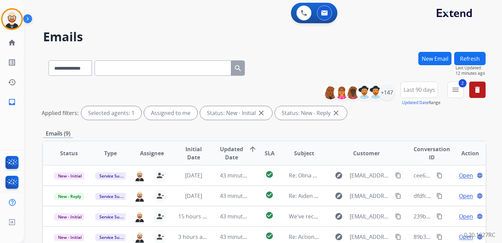
click at [471, 61] on button "Refresh" at bounding box center [469, 58] width 31 height 13
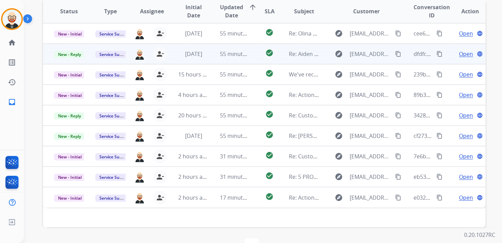
scroll to position [142, 0]
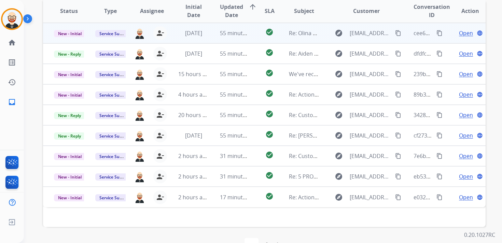
click at [459, 32] on span "Open" at bounding box center [466, 33] width 14 height 8
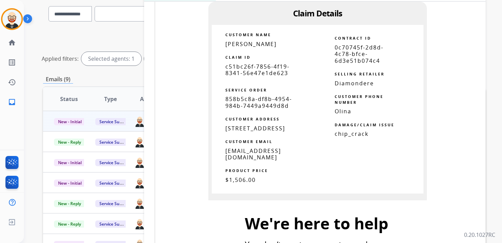
scroll to position [425, 0]
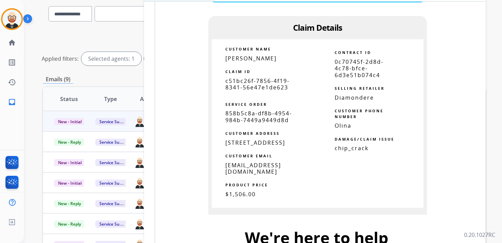
click at [239, 89] on span "c51bc26f-7856-4f19-8341-56e47e1de623" at bounding box center [257, 84] width 64 height 14
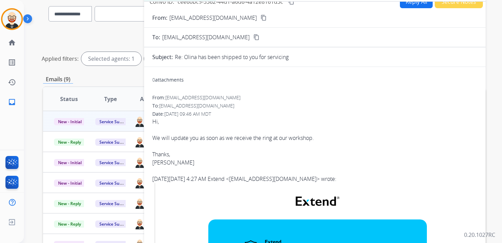
scroll to position [0, 0]
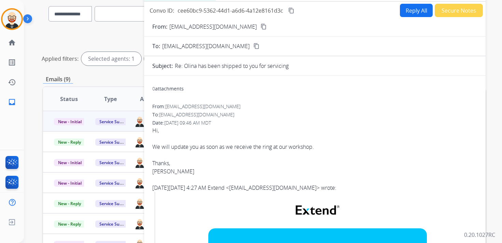
click at [291, 10] on mat-icon "content_copy" at bounding box center [291, 11] width 6 height 6
click at [291, 11] on mat-icon "content_copy" at bounding box center [291, 11] width 6 height 6
click at [268, 145] on div "Hi, We will update you as soon as we receive the ring at our workshop. Thanks, …" at bounding box center [314, 150] width 325 height 49
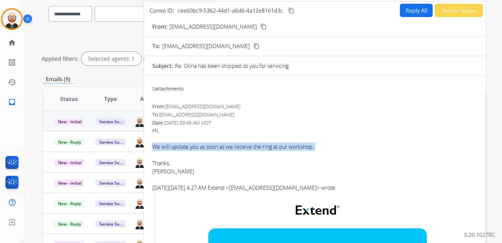
click at [268, 145] on div "Hi, We will update you as soon as we receive the ring at our workshop. Thanks, …" at bounding box center [314, 150] width 325 height 49
click at [407, 9] on button "Reply All" at bounding box center [416, 10] width 33 height 13
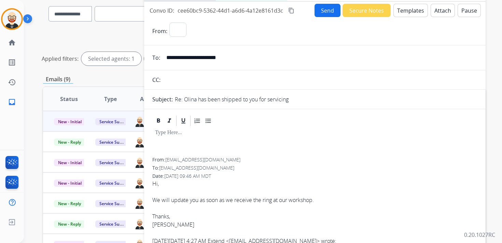
select select "**********"
click at [163, 138] on div at bounding box center [314, 142] width 325 height 31
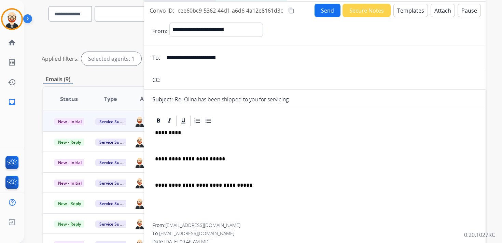
click at [172, 133] on p "*********" at bounding box center [312, 133] width 314 height 6
click at [164, 144] on p at bounding box center [315, 146] width 320 height 6
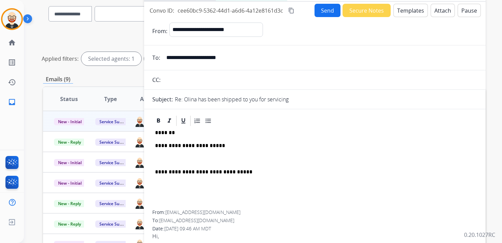
click at [168, 163] on div "**********" at bounding box center [314, 168] width 325 height 83
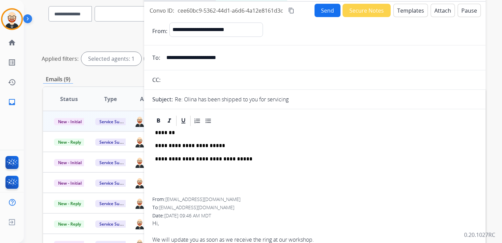
click at [320, 12] on button "Send" at bounding box center [328, 10] width 26 height 13
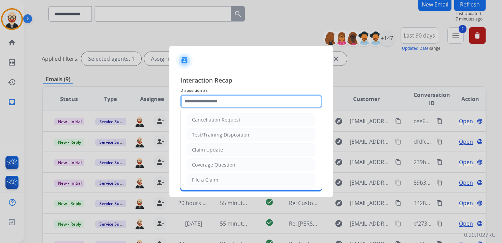
click at [212, 102] on input "text" at bounding box center [251, 102] width 142 height 14
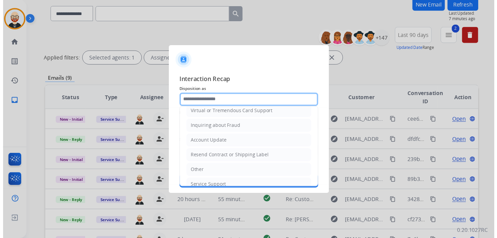
scroll to position [102, 0]
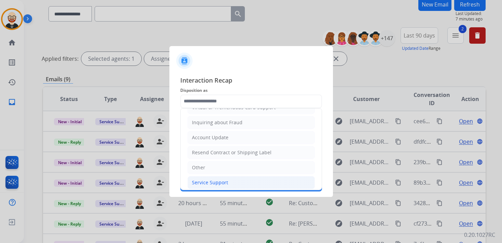
click at [203, 181] on div "Service Support" at bounding box center [210, 182] width 36 height 7
type input "**********"
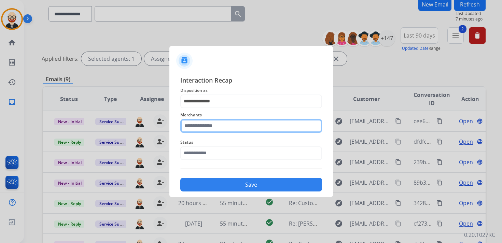
click at [206, 127] on input "text" at bounding box center [251, 126] width 142 height 14
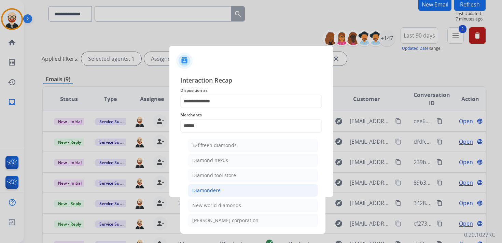
click at [215, 187] on div "Diamondere" at bounding box center [206, 190] width 28 height 7
type input "**********"
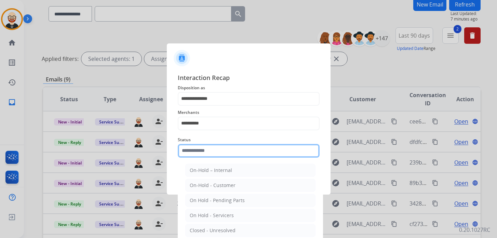
click at [212, 155] on input "text" at bounding box center [249, 151] width 142 height 14
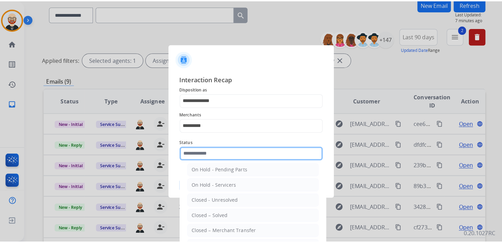
scroll to position [38, 0]
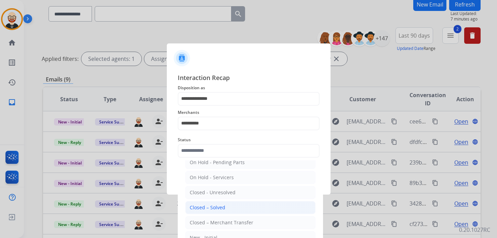
click at [209, 211] on li "Closed – Solved" at bounding box center [250, 207] width 130 height 13
type input "**********"
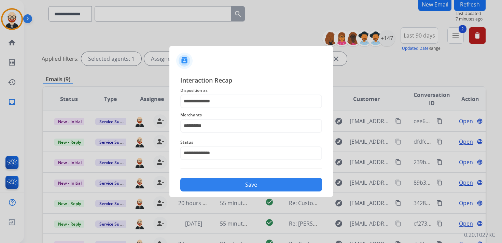
click at [226, 185] on button "Save" at bounding box center [251, 185] width 142 height 14
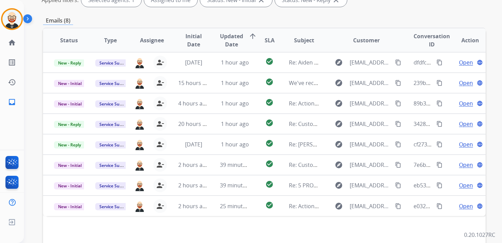
scroll to position [114, 0]
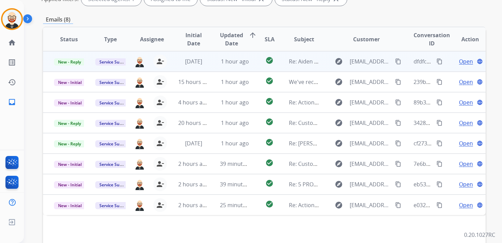
click at [462, 61] on span "Open" at bounding box center [466, 61] width 14 height 8
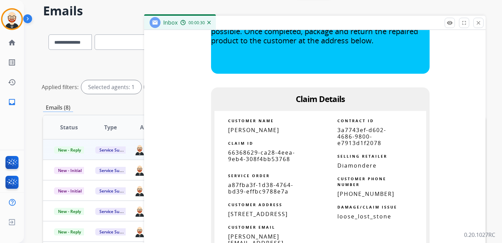
scroll to position [603, 0]
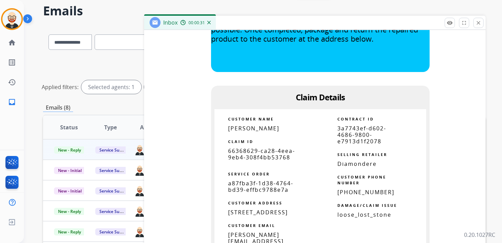
click at [285, 152] on span "66368629-ca28-4eea-9eb4-308f4bb53768" at bounding box center [261, 154] width 67 height 14
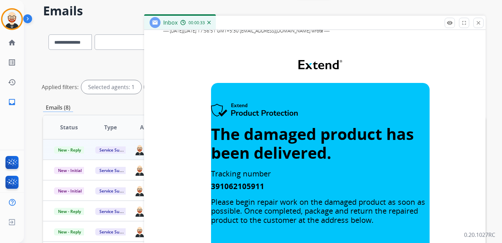
scroll to position [0, 0]
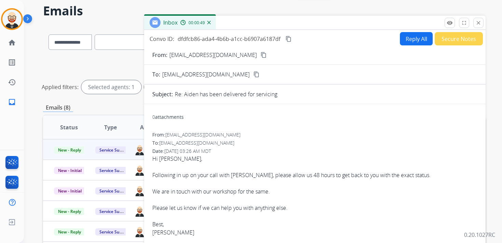
click at [288, 39] on mat-icon "content_copy" at bounding box center [289, 39] width 6 height 6
click at [274, 194] on div "Hi [PERSON_NAME], Following in up on your call with [PERSON_NAME], please allow…" at bounding box center [314, 204] width 325 height 98
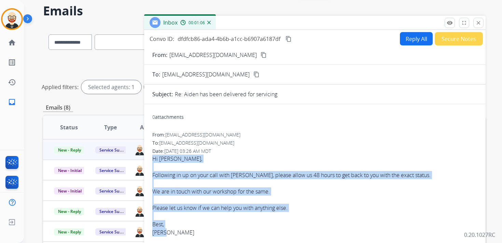
drag, startPoint x: 169, startPoint y: 232, endPoint x: 151, endPoint y: 162, distance: 72.7
click at [415, 37] on button "Reply All" at bounding box center [416, 38] width 33 height 13
select select "**********"
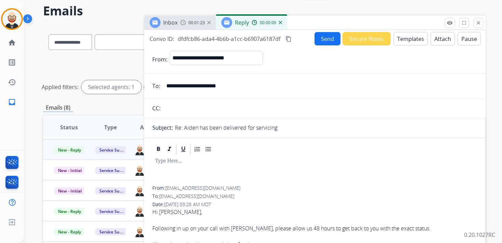
click at [225, 178] on div at bounding box center [314, 170] width 325 height 31
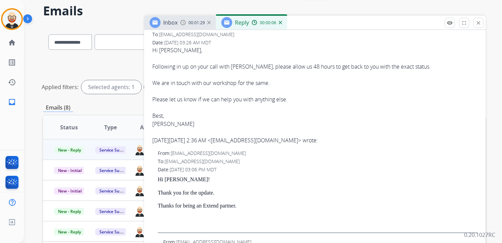
scroll to position [229, 0]
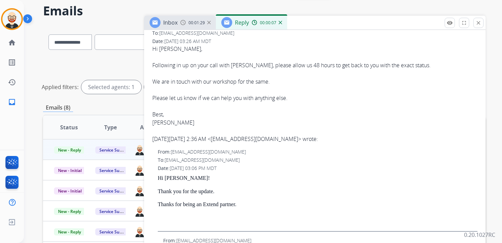
click at [160, 123] on font "Hi [PERSON_NAME], Following in up on your call with [PERSON_NAME], please allow…" at bounding box center [291, 85] width 278 height 81
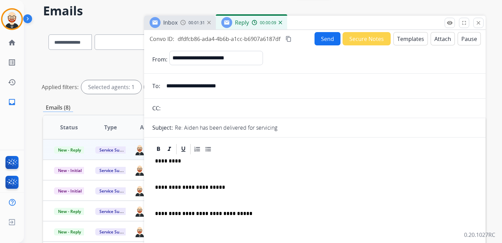
click at [167, 160] on p "*********" at bounding box center [312, 161] width 314 height 6
click at [164, 178] on div "**********" at bounding box center [314, 203] width 325 height 96
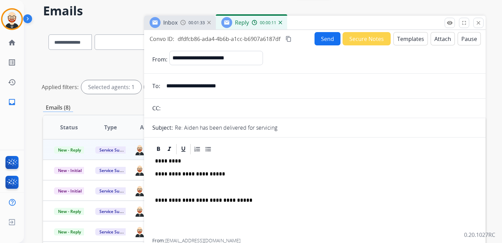
click at [164, 179] on div "**********" at bounding box center [314, 196] width 325 height 83
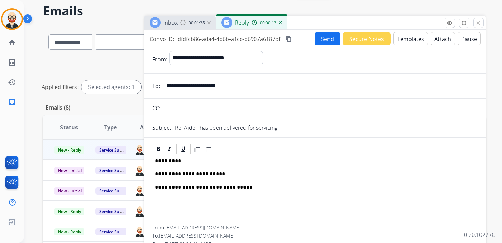
click at [325, 42] on button "Send" at bounding box center [328, 38] width 26 height 13
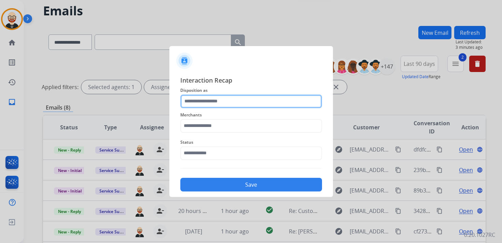
click at [232, 107] on input "text" at bounding box center [251, 102] width 142 height 14
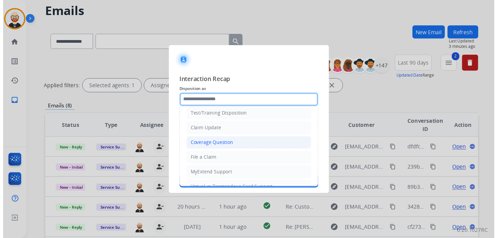
scroll to position [102, 0]
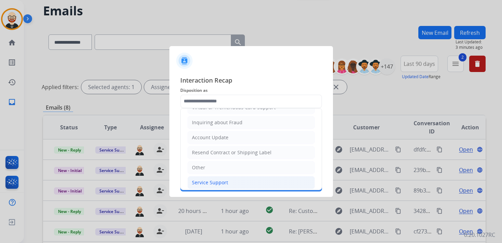
click at [213, 179] on div "Service Support" at bounding box center [210, 182] width 36 height 7
type input "**********"
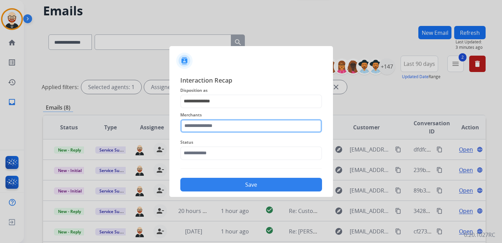
click at [209, 126] on input "text" at bounding box center [251, 126] width 142 height 14
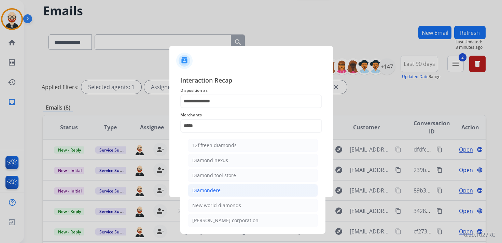
click at [212, 188] on div "Diamondere" at bounding box center [206, 190] width 28 height 7
type input "**********"
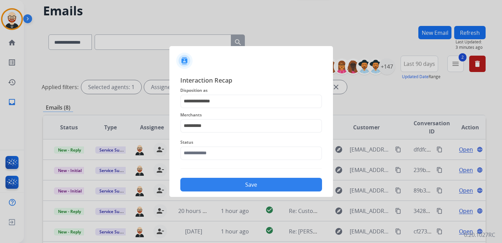
click at [212, 161] on div "Status" at bounding box center [251, 149] width 142 height 27
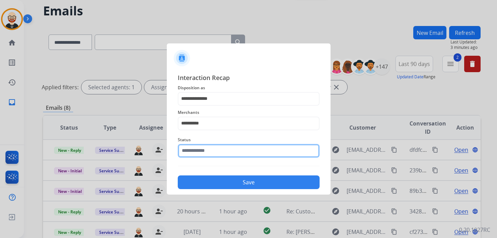
click at [213, 156] on input "text" at bounding box center [249, 151] width 142 height 14
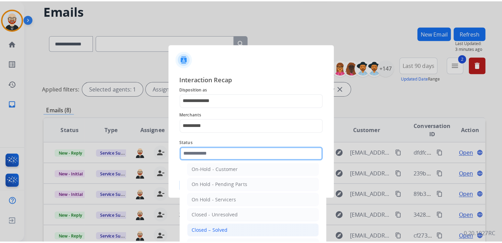
scroll to position [20, 0]
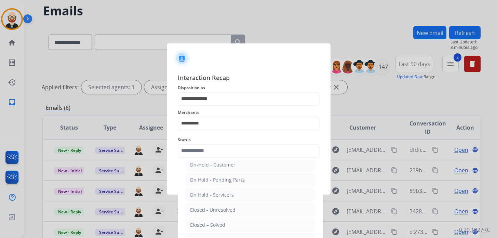
click at [212, 229] on ul "On-Hold – Internal On-Hold - Customer On Hold - Pending Parts On Hold - Service…" at bounding box center [250, 211] width 134 height 143
click at [211, 221] on div "Closed – Solved" at bounding box center [208, 224] width 36 height 7
type input "**********"
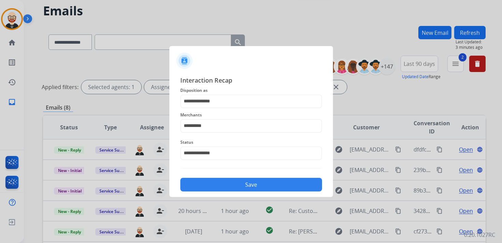
click at [221, 193] on div "**********" at bounding box center [251, 133] width 164 height 127
click at [221, 186] on button "Save" at bounding box center [251, 185] width 142 height 14
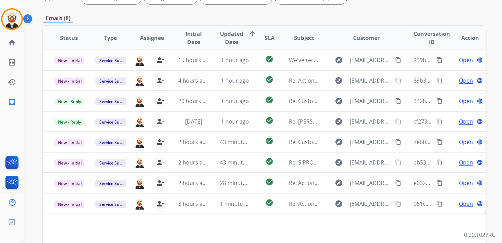
scroll to position [116, 0]
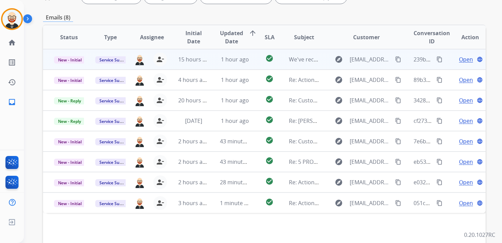
click at [460, 59] on span "Open" at bounding box center [466, 59] width 14 height 8
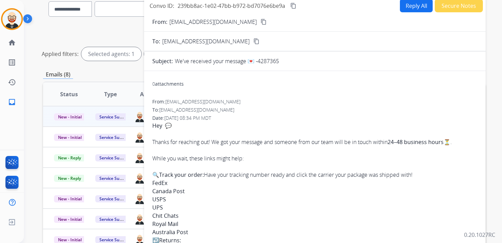
scroll to position [0, 0]
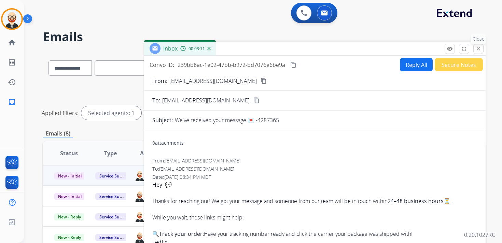
click at [478, 49] on mat-icon "close" at bounding box center [478, 49] width 6 height 6
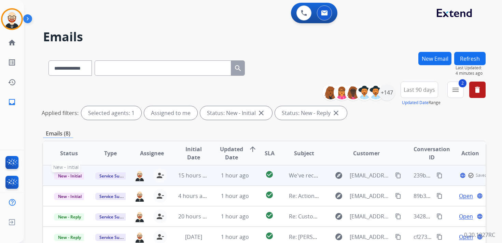
click at [69, 177] on span "New - Initial" at bounding box center [70, 175] width 32 height 7
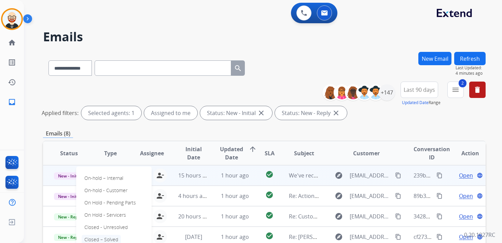
click at [104, 238] on p "Closed – Solved" at bounding box center [101, 240] width 39 height 10
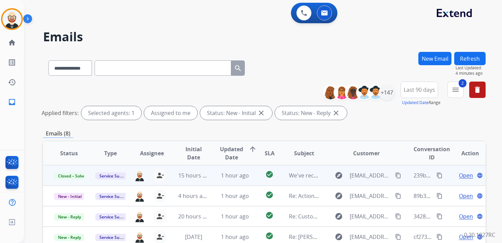
click at [476, 61] on button "Refresh" at bounding box center [469, 58] width 31 height 13
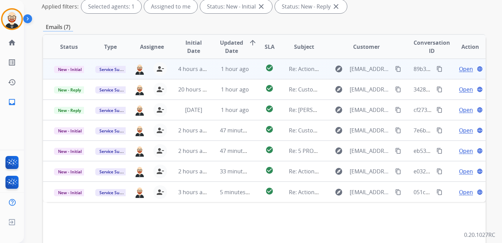
scroll to position [107, 0]
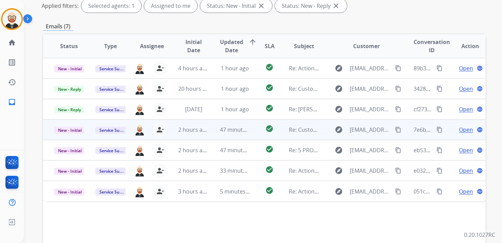
click at [320, 128] on td "explore [EMAIL_ADDRESS][DOMAIN_NAME] content_copy" at bounding box center [361, 130] width 83 height 20
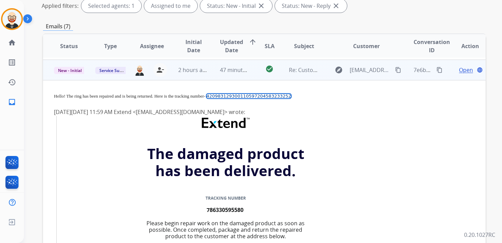
scroll to position [61, 0]
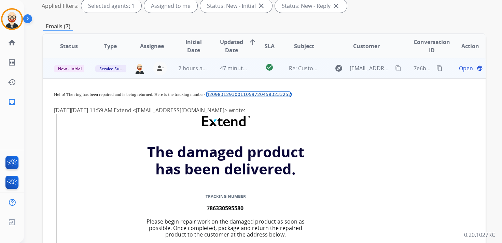
click at [323, 66] on td "explore [EMAIL_ADDRESS][DOMAIN_NAME] content_copy" at bounding box center [361, 68] width 83 height 20
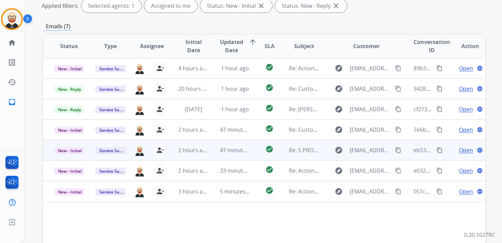
click at [326, 148] on td "explore [EMAIL_ADDRESS][DOMAIN_NAME] content_copy" at bounding box center [361, 150] width 83 height 20
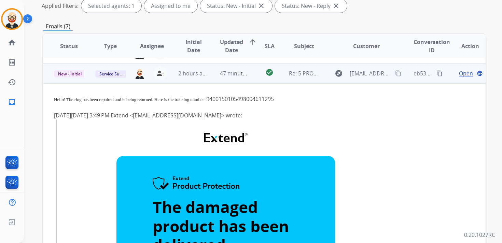
scroll to position [82, 0]
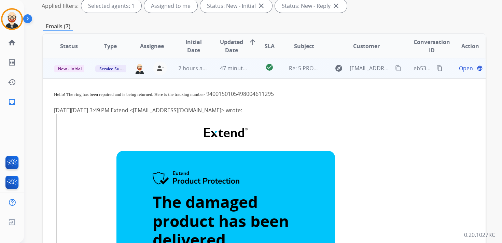
click at [320, 72] on td "explore [EMAIL_ADDRESS][DOMAIN_NAME] content_copy" at bounding box center [361, 68] width 83 height 20
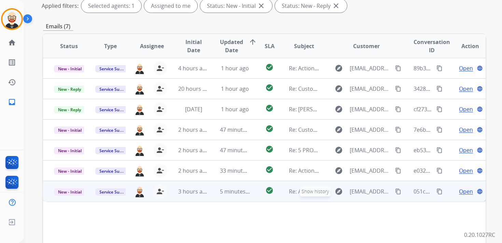
click at [331, 194] on button "explore Show history" at bounding box center [339, 191] width 16 height 11
type input "**********"
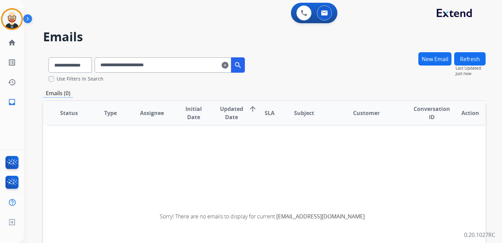
click at [228, 66] on mat-icon "clear" at bounding box center [225, 65] width 7 height 8
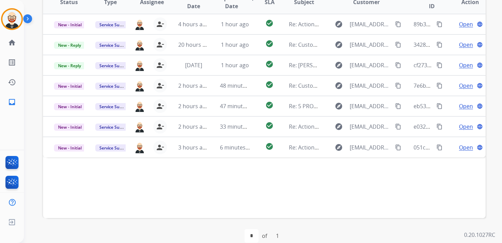
scroll to position [162, 0]
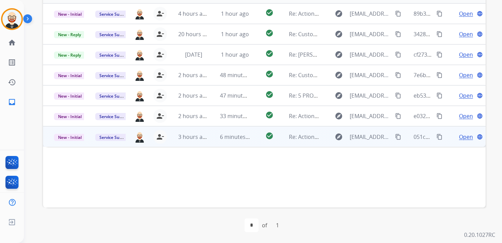
click at [212, 144] on td "6 minutes ago" at bounding box center [229, 136] width 41 height 20
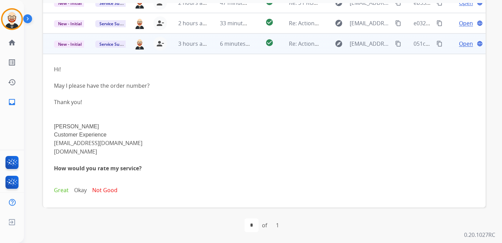
scroll to position [91, 0]
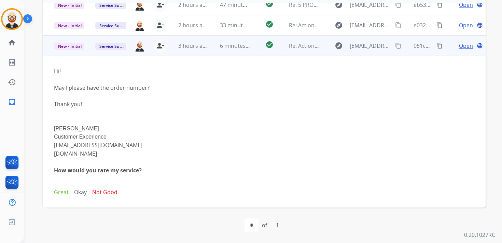
click at [213, 51] on td "6 minutes ago" at bounding box center [229, 46] width 41 height 20
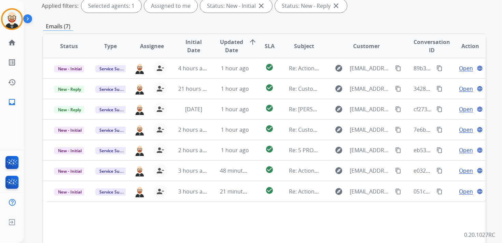
scroll to position [102, 0]
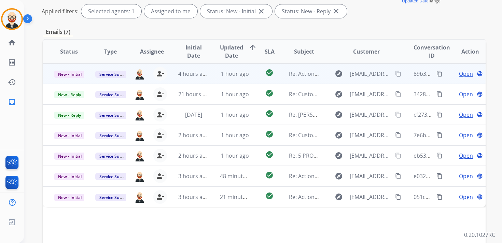
click at [459, 73] on span "Open" at bounding box center [466, 74] width 14 height 8
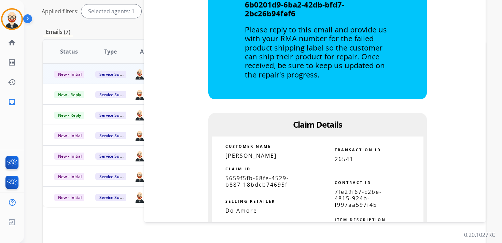
scroll to position [349, 0]
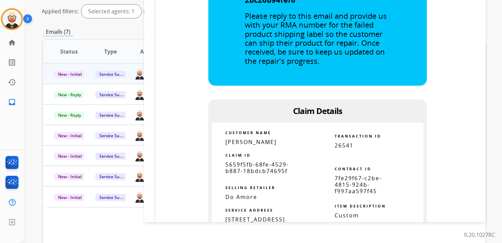
click at [268, 171] on span "5659f5fb-68fe-4529-b887-18bdcb74695f" at bounding box center [257, 168] width 64 height 14
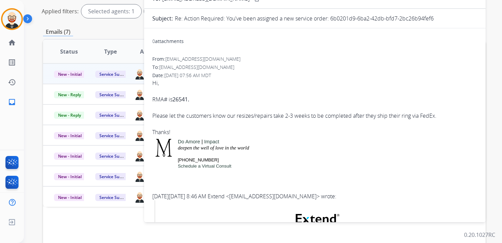
click at [185, 99] on b "26541." at bounding box center [180, 100] width 17 height 8
click at [256, 115] on div "Please let the customers know our resizes/repairs take 2-3 weeks to be complete…" at bounding box center [314, 120] width 325 height 16
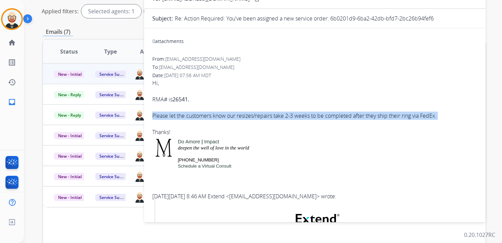
click at [256, 115] on div "Please let the customers know our resizes/repairs take 2-3 weeks to be complete…" at bounding box center [314, 120] width 325 height 16
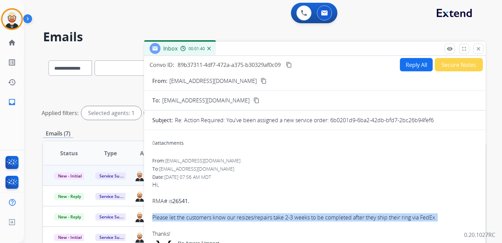
click at [292, 66] on mat-icon "content_copy" at bounding box center [289, 65] width 6 height 6
click at [408, 63] on button "Reply All" at bounding box center [416, 64] width 33 height 13
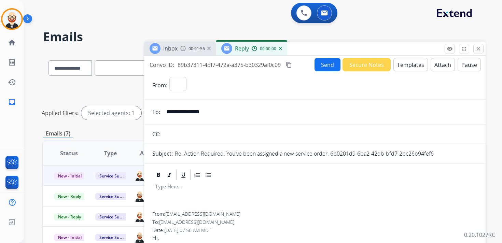
select select "**********"
click at [179, 188] on p at bounding box center [315, 187] width 320 height 6
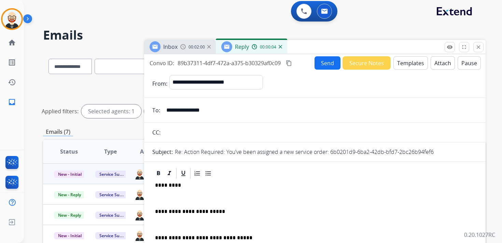
click at [165, 199] on p at bounding box center [315, 198] width 320 height 6
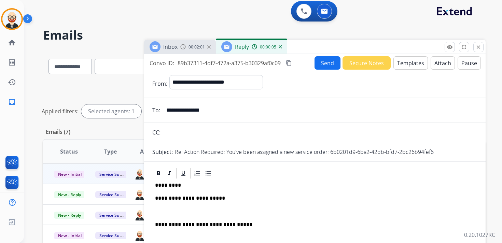
click at [167, 209] on p at bounding box center [315, 212] width 320 height 6
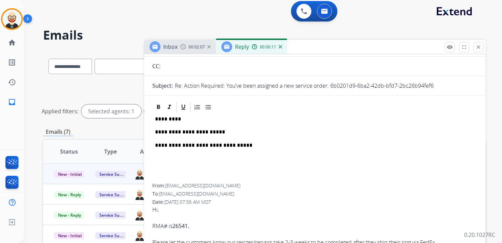
scroll to position [0, 0]
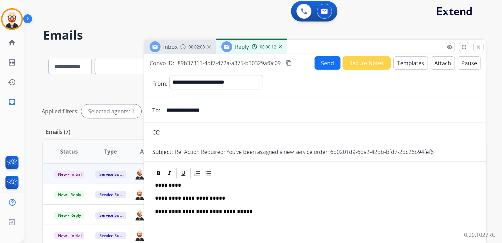
click at [322, 63] on button "Send" at bounding box center [328, 62] width 26 height 13
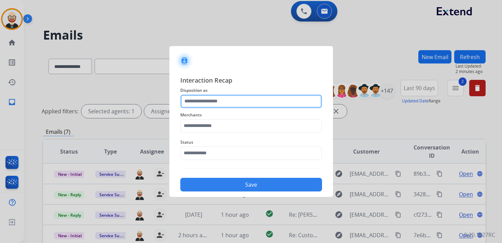
click at [204, 107] on input "text" at bounding box center [251, 102] width 142 height 14
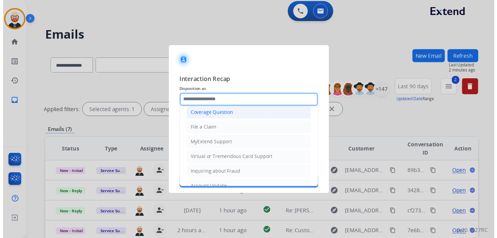
scroll to position [102, 0]
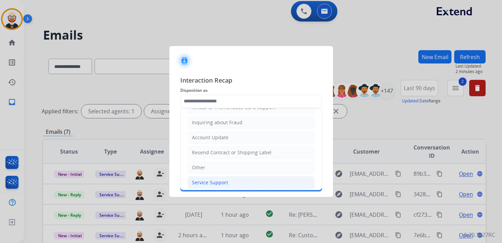
click at [202, 179] on div "Service Support" at bounding box center [210, 182] width 36 height 7
type input "**********"
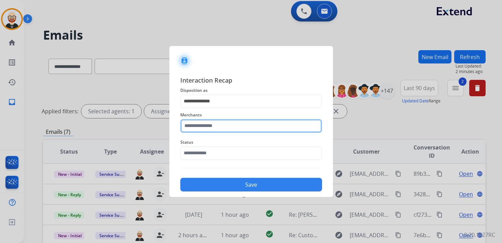
click at [207, 125] on input "text" at bounding box center [251, 126] width 142 height 14
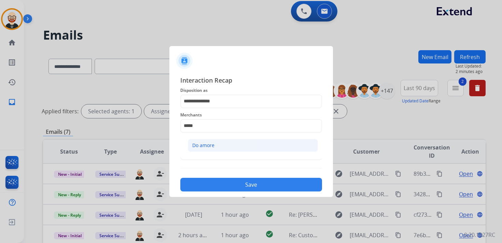
click at [210, 142] on div "Do amore" at bounding box center [203, 145] width 22 height 7
type input "********"
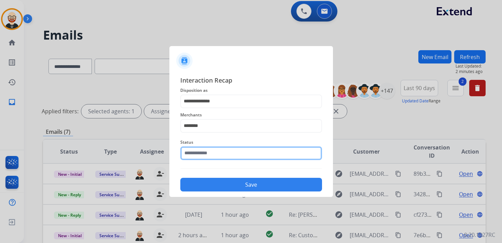
click at [207, 152] on input "text" at bounding box center [251, 154] width 142 height 14
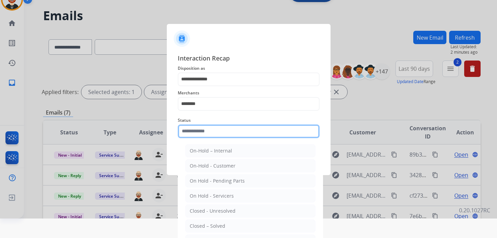
scroll to position [25, 0]
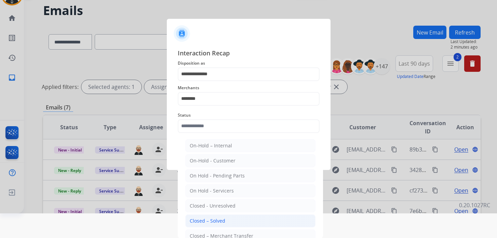
click at [202, 221] on div "Closed – Solved" at bounding box center [208, 220] width 36 height 7
type input "**********"
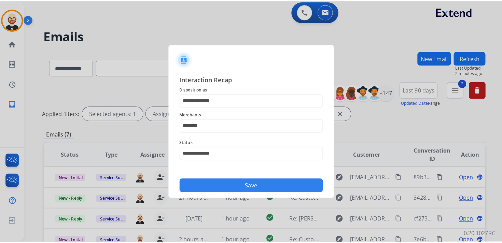
scroll to position [0, 0]
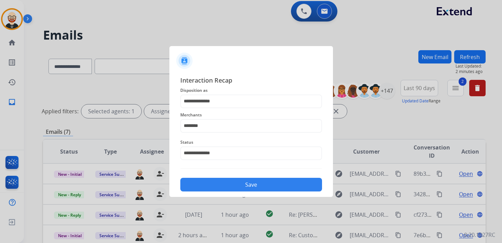
click at [240, 189] on button "Save" at bounding box center [251, 185] width 142 height 14
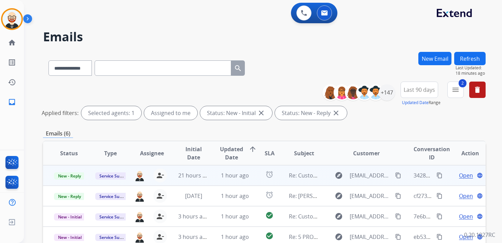
click at [461, 178] on span "Open" at bounding box center [466, 175] width 14 height 8
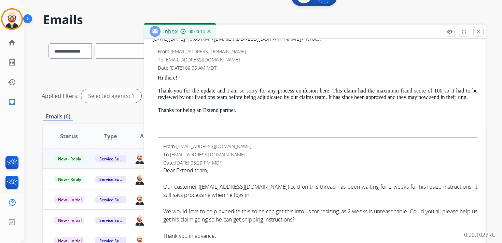
scroll to position [22, 0]
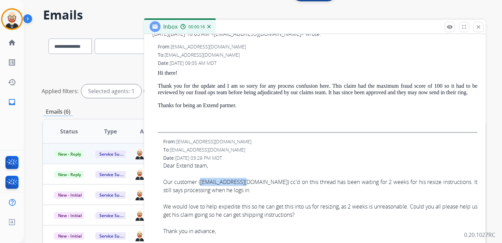
drag, startPoint x: 250, startPoint y: 182, endPoint x: 202, endPoint y: 184, distance: 48.2
click at [202, 184] on div "Our customer ( [EMAIL_ADDRESS][DOMAIN_NAME] ) cc'd on this thread has been wait…" at bounding box center [320, 203] width 314 height 66
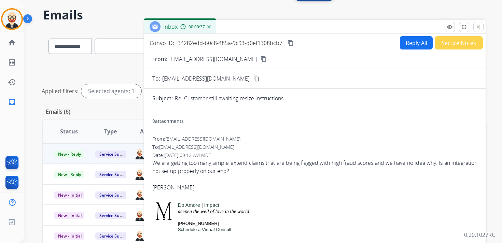
click at [416, 44] on button "Reply All" at bounding box center [416, 42] width 33 height 13
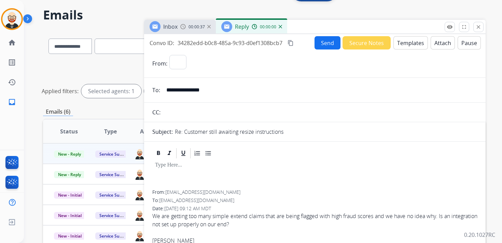
select select "**********"
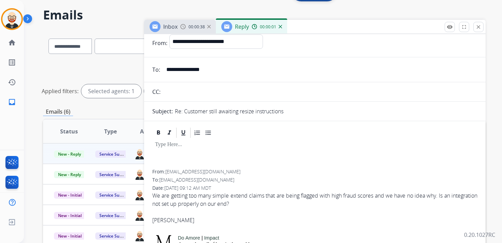
scroll to position [21, 0]
click at [179, 153] on div at bounding box center [314, 154] width 325 height 31
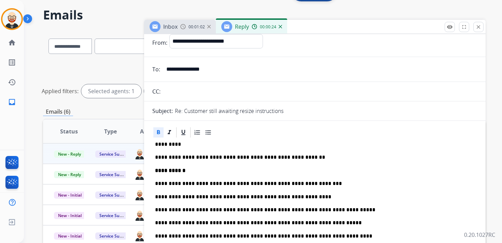
click at [165, 172] on strong "**********" at bounding box center [170, 170] width 30 height 5
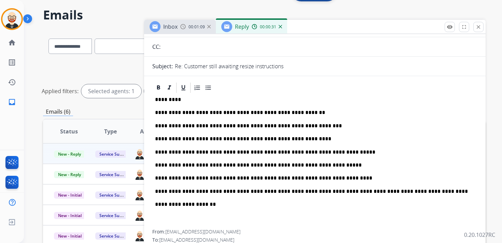
scroll to position [67, 0]
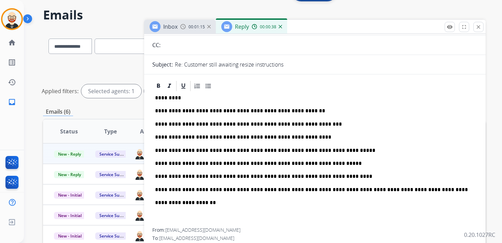
click at [226, 202] on p "**********" at bounding box center [312, 203] width 314 height 6
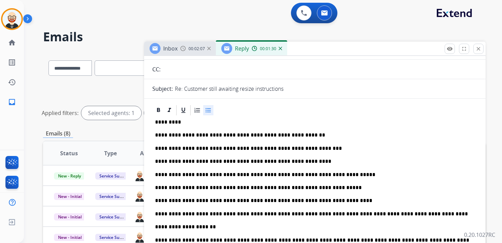
scroll to position [97, 0]
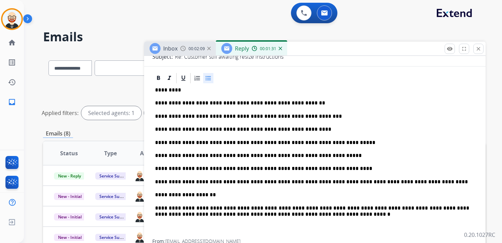
click at [297, 215] on p "**********" at bounding box center [312, 211] width 314 height 13
drag, startPoint x: 209, startPoint y: 116, endPoint x: 180, endPoint y: 117, distance: 29.0
click at [180, 117] on p "**********" at bounding box center [312, 116] width 314 height 6
click at [203, 117] on p "**********" at bounding box center [312, 116] width 314 height 6
drag, startPoint x: 225, startPoint y: 116, endPoint x: 179, endPoint y: 116, distance: 45.8
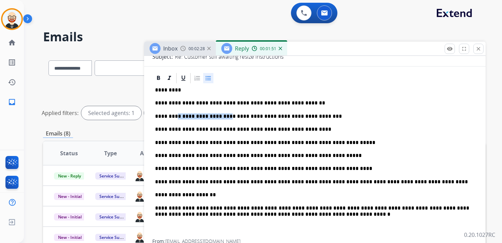
click at [179, 116] on p "**********" at bounding box center [312, 116] width 314 height 6
drag, startPoint x: 224, startPoint y: 128, endPoint x: 179, endPoint y: 129, distance: 45.1
click at [179, 129] on p "**********" at bounding box center [312, 129] width 314 height 6
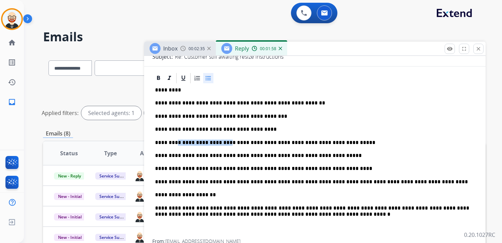
drag, startPoint x: 224, startPoint y: 142, endPoint x: 179, endPoint y: 141, distance: 45.8
click at [179, 141] on p "**********" at bounding box center [312, 143] width 314 height 6
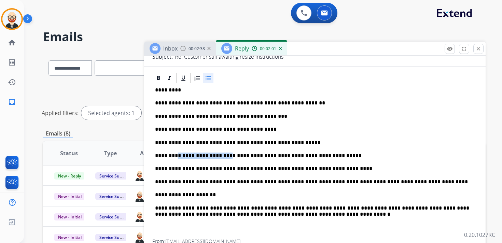
drag, startPoint x: 225, startPoint y: 155, endPoint x: 179, endPoint y: 156, distance: 46.5
click at [179, 156] on p "**********" at bounding box center [312, 156] width 314 height 6
drag, startPoint x: 298, startPoint y: 169, endPoint x: 252, endPoint y: 171, distance: 46.5
click at [252, 171] on p "**********" at bounding box center [312, 169] width 314 height 6
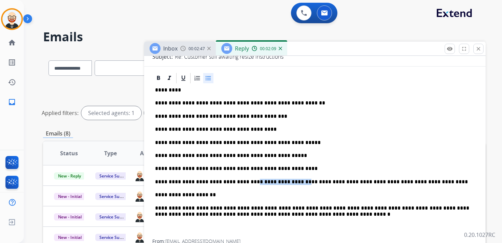
drag, startPoint x: 293, startPoint y: 182, endPoint x: 247, endPoint y: 182, distance: 45.4
click at [247, 182] on p "**********" at bounding box center [312, 182] width 314 height 6
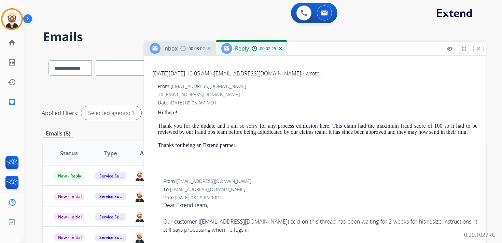
scroll to position [387, 0]
click at [221, 148] on p "Thanks for being an Extend partner." at bounding box center [318, 145] width 320 height 6
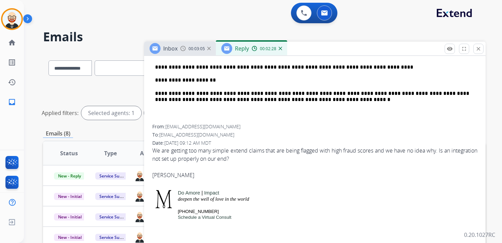
scroll to position [202, 0]
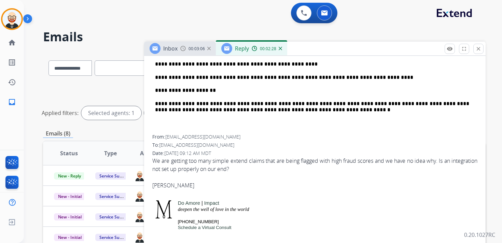
click at [333, 116] on div "**********" at bounding box center [314, 57] width 325 height 155
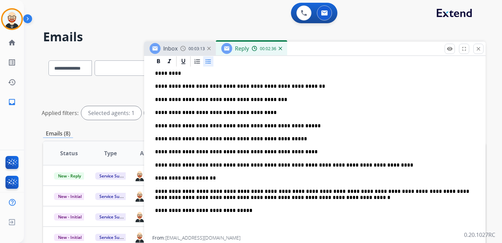
scroll to position [0, 0]
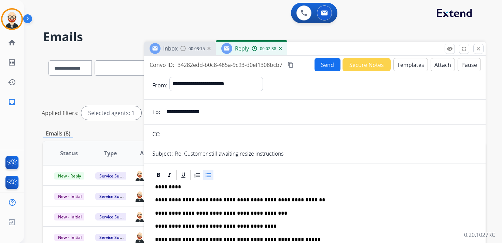
click at [326, 66] on button "Send" at bounding box center [328, 64] width 26 height 13
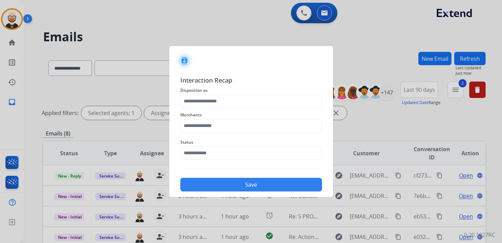
click at [214, 108] on div "Merchants" at bounding box center [251, 121] width 142 height 27
click at [209, 101] on input "text" at bounding box center [251, 102] width 142 height 14
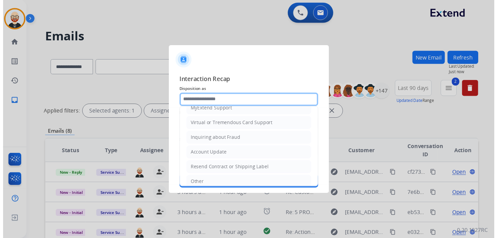
scroll to position [102, 0]
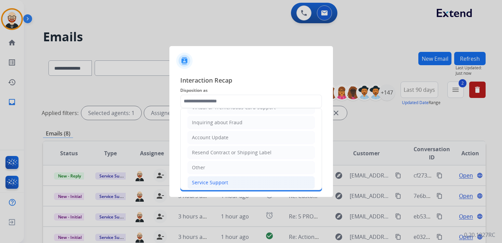
click at [214, 180] on div "Service Support" at bounding box center [210, 182] width 36 height 7
type input "**********"
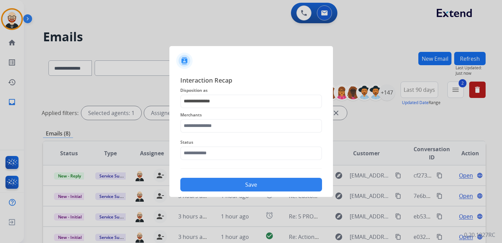
click at [202, 137] on div "Status" at bounding box center [251, 149] width 142 height 27
click at [202, 130] on input "text" at bounding box center [251, 126] width 142 height 14
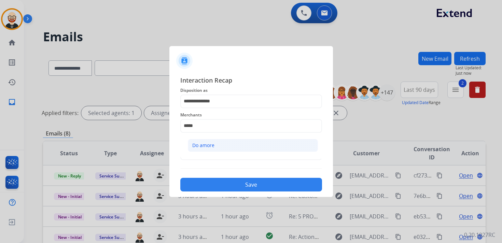
click at [204, 142] on div "Do amore" at bounding box center [203, 145] width 22 height 7
type input "********"
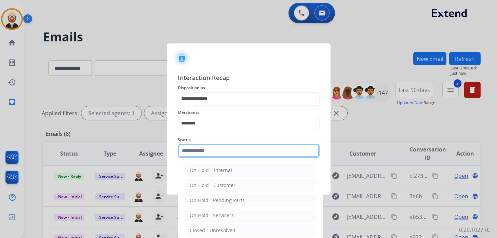
click at [204, 151] on input "text" at bounding box center [249, 151] width 142 height 14
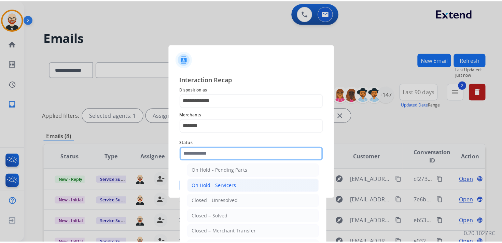
scroll to position [33, 0]
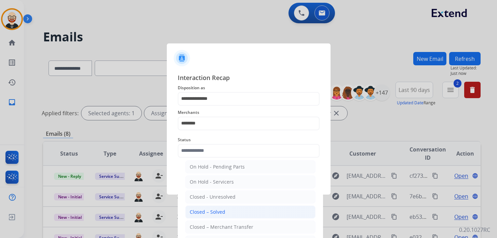
click at [225, 210] on li "Closed – Solved" at bounding box center [250, 211] width 130 height 13
type input "**********"
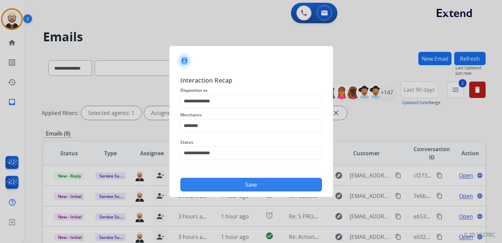
click at [229, 183] on button "Save" at bounding box center [251, 185] width 142 height 14
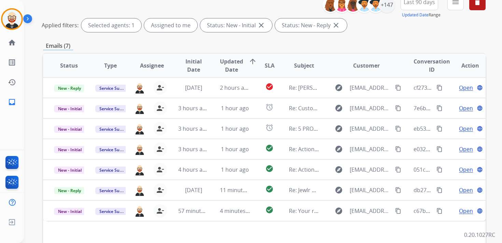
scroll to position [88, 0]
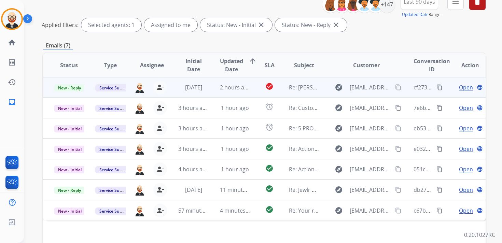
click at [459, 88] on span "Open" at bounding box center [466, 87] width 14 height 8
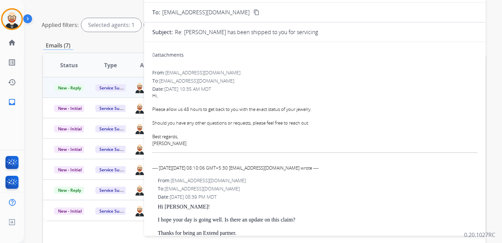
scroll to position [0, 0]
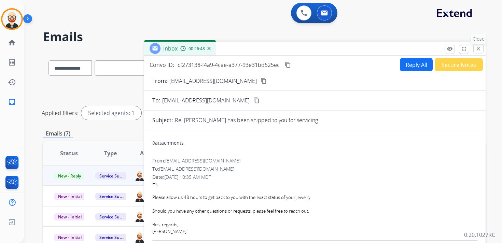
click at [480, 50] on mat-icon "close" at bounding box center [478, 49] width 6 height 6
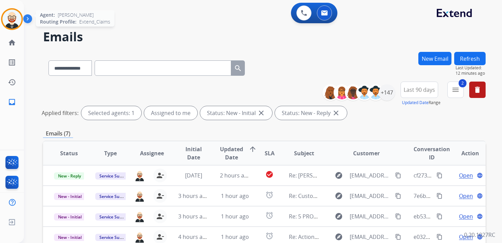
click at [18, 19] on img at bounding box center [11, 19] width 19 height 19
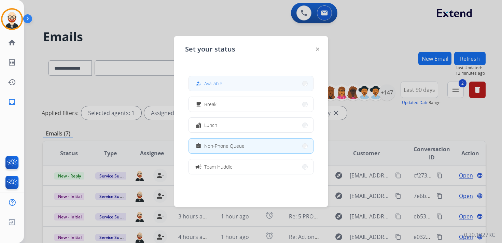
click at [213, 85] on span "Available" at bounding box center [213, 83] width 18 height 7
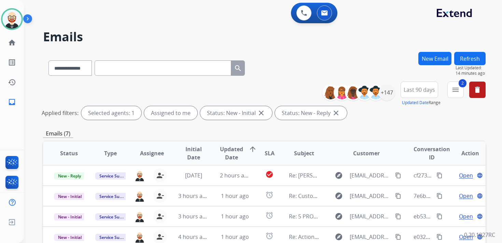
click at [213, 85] on div "**********" at bounding box center [264, 102] width 443 height 41
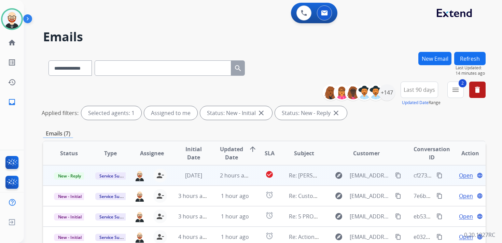
click at [460, 179] on span "Open" at bounding box center [466, 175] width 14 height 8
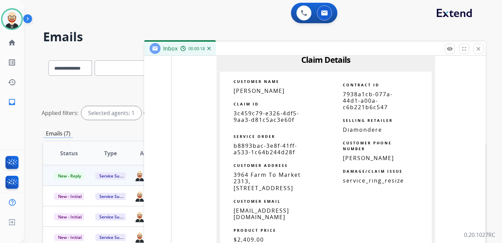
scroll to position [748, 0]
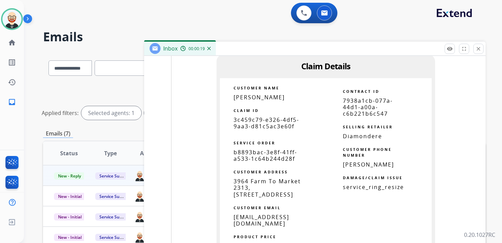
click at [252, 123] on span "3c459c79-e326-4df5-9aa3-d81c5ac3e60f" at bounding box center [267, 123] width 66 height 14
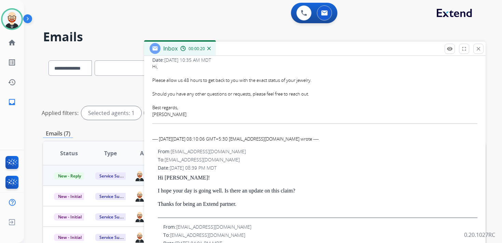
scroll to position [0, 0]
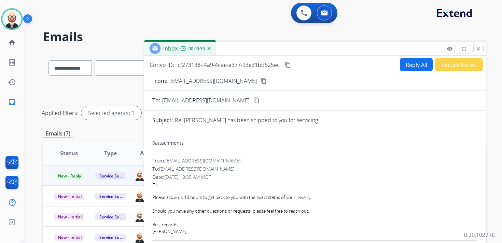
click at [288, 66] on mat-icon "content_copy" at bounding box center [288, 65] width 6 height 6
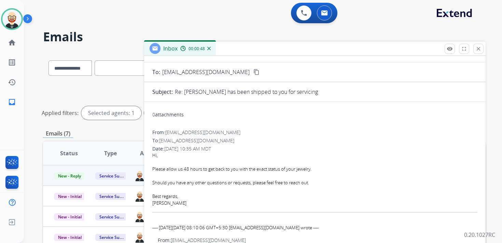
scroll to position [29, 0]
click at [320, 184] on div "Should you have any other questions or requests, please feel free to reach out." at bounding box center [314, 182] width 325 height 7
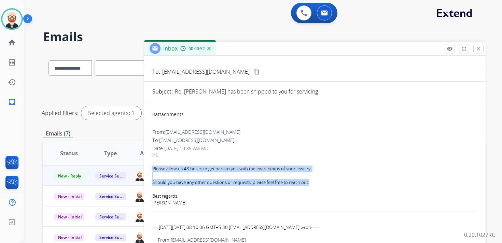
drag, startPoint x: 316, startPoint y: 183, endPoint x: 146, endPoint y: 171, distance: 170.6
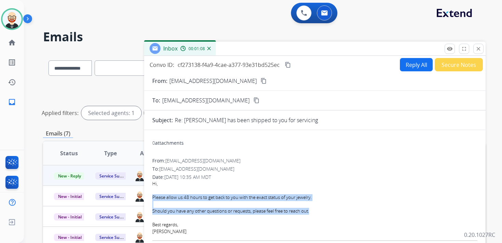
click at [400, 68] on button "Reply All" at bounding box center [416, 64] width 33 height 13
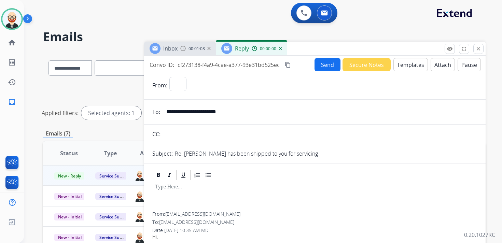
select select "**********"
click at [206, 186] on p at bounding box center [315, 187] width 320 height 6
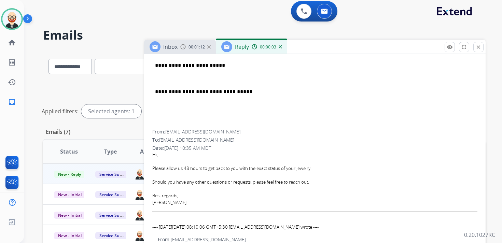
scroll to position [161, 0]
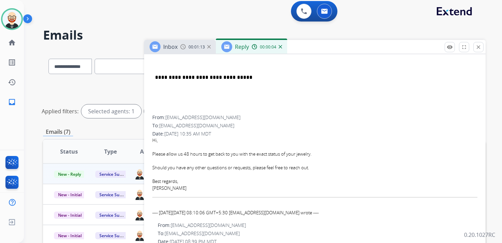
click at [157, 190] on div "[PERSON_NAME]" at bounding box center [314, 188] width 325 height 7
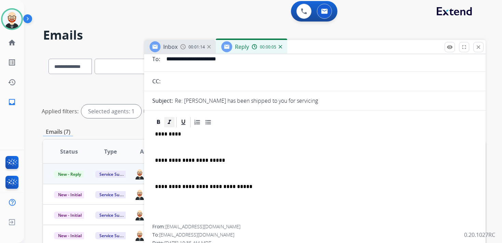
scroll to position [13, 0]
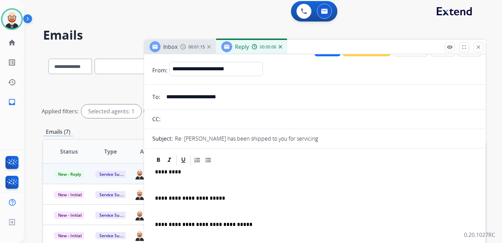
click at [167, 173] on p "*********" at bounding box center [312, 172] width 314 height 6
click at [167, 180] on div "**********" at bounding box center [314, 214] width 325 height 96
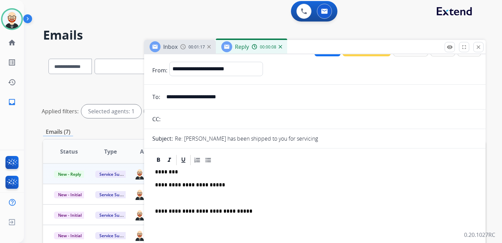
click at [163, 194] on div "**********" at bounding box center [314, 207] width 325 height 83
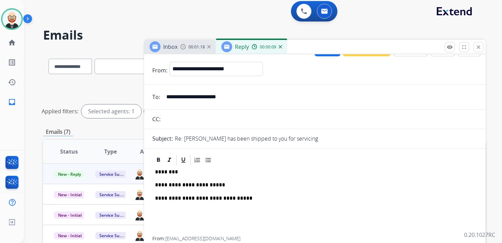
scroll to position [0, 0]
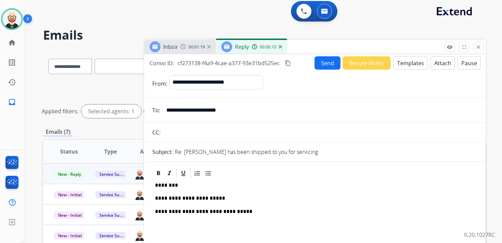
click at [332, 65] on button "Send" at bounding box center [328, 62] width 26 height 13
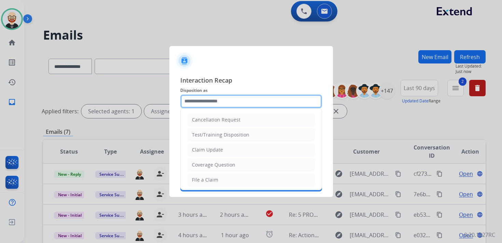
click at [211, 102] on input "text" at bounding box center [251, 102] width 142 height 14
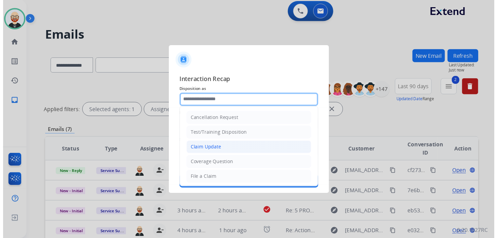
scroll to position [102, 0]
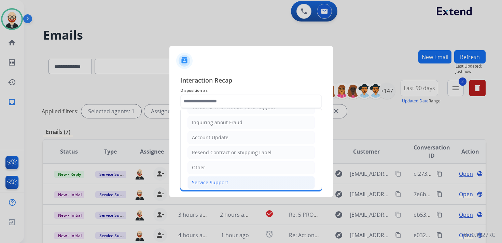
click at [220, 179] on div "Service Support" at bounding box center [210, 182] width 36 height 7
type input "**********"
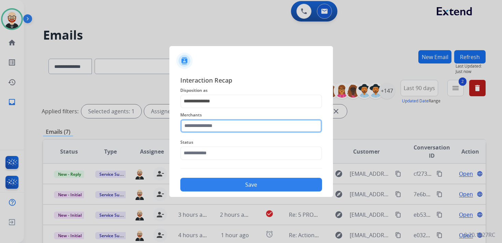
click at [213, 128] on input "text" at bounding box center [251, 126] width 142 height 14
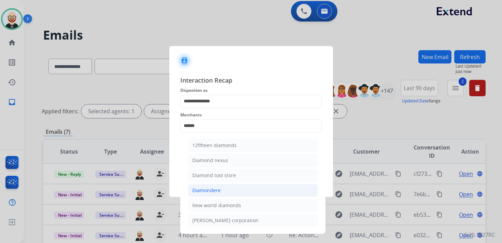
click at [214, 188] on div "Diamondere" at bounding box center [206, 190] width 28 height 7
type input "**********"
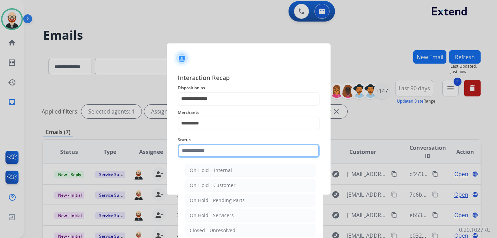
click at [208, 156] on input "text" at bounding box center [249, 151] width 142 height 14
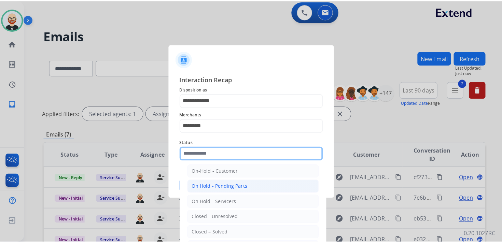
scroll to position [22, 0]
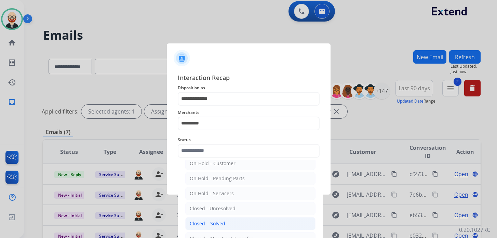
click at [214, 224] on div "Closed – Solved" at bounding box center [208, 223] width 36 height 7
type input "**********"
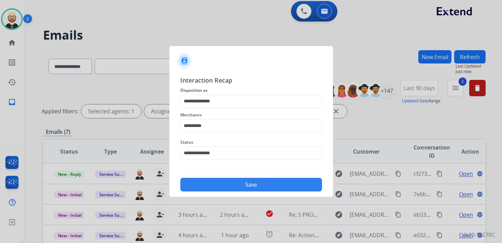
click at [214, 188] on button "Save" at bounding box center [251, 185] width 142 height 14
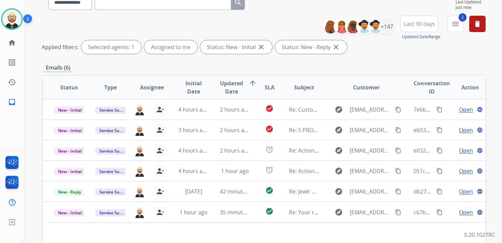
scroll to position [65, 0]
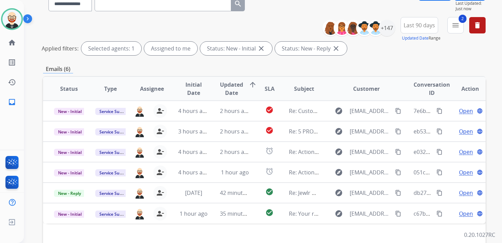
click at [366, 63] on div "**********" at bounding box center [264, 163] width 443 height 353
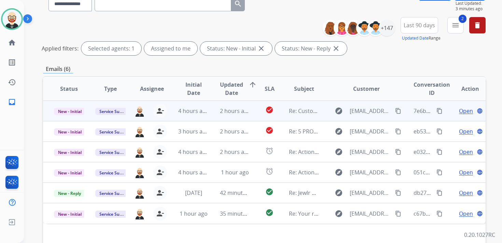
click at [460, 110] on span "Open" at bounding box center [466, 111] width 14 height 8
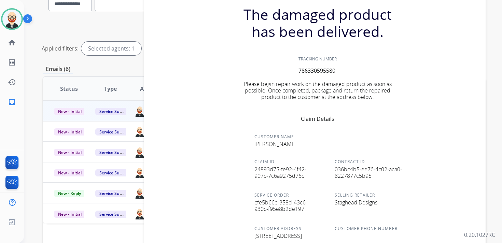
scroll to position [164, 0]
click at [271, 173] on span "24893d75-fe92-4f42-907c-7c6a9275d76c" at bounding box center [280, 172] width 52 height 14
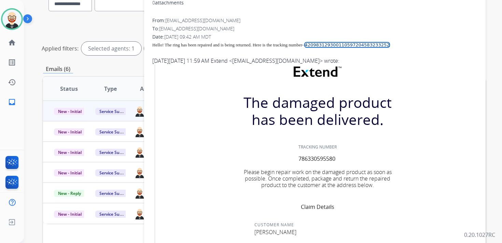
scroll to position [0, 0]
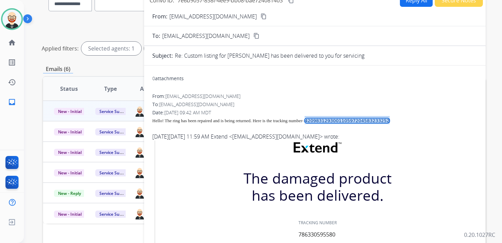
drag, startPoint x: 391, startPoint y: 123, endPoint x: 310, endPoint y: 123, distance: 81.3
click at [310, 123] on div "Hello! The ring has been repaired and is being returned. Here is the tracking n…" at bounding box center [314, 120] width 325 height 8
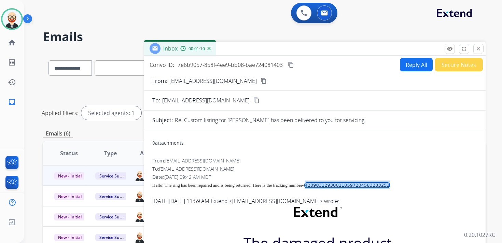
click at [293, 65] on mat-icon "content_copy" at bounding box center [291, 65] width 6 height 6
click at [214, 183] on span "Hello! The ring has been repaired and is being returned. Here is the tracking n…" at bounding box center [227, 185] width 151 height 5
click at [409, 61] on button "Reply All" at bounding box center [416, 64] width 33 height 13
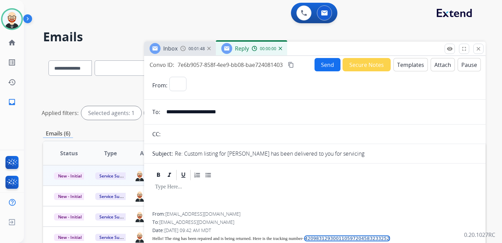
select select "**********"
click at [190, 195] on div at bounding box center [314, 196] width 325 height 31
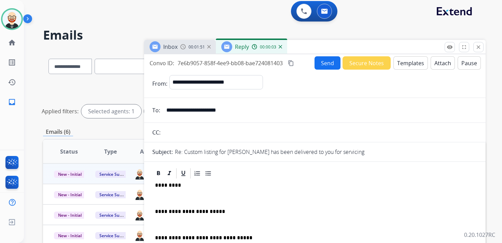
click at [165, 194] on div "**********" at bounding box center [314, 228] width 325 height 96
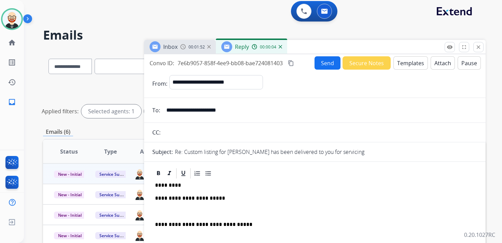
click at [164, 209] on p at bounding box center [315, 212] width 320 height 6
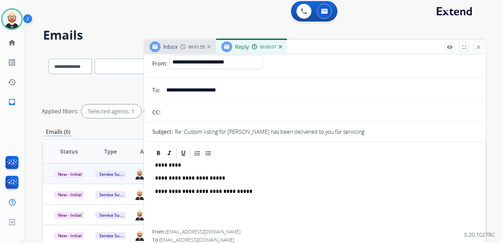
scroll to position [0, 0]
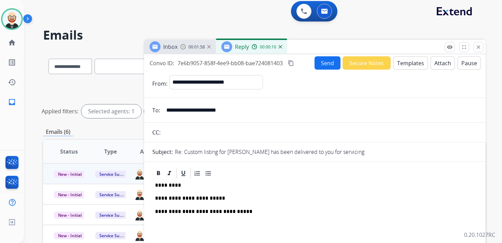
click at [324, 65] on button "Send" at bounding box center [328, 62] width 26 height 13
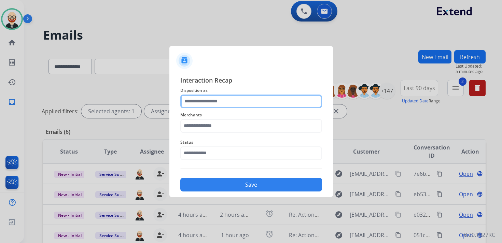
click at [209, 108] on input "text" at bounding box center [251, 102] width 142 height 14
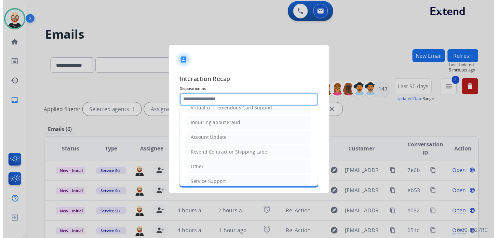
scroll to position [102, 0]
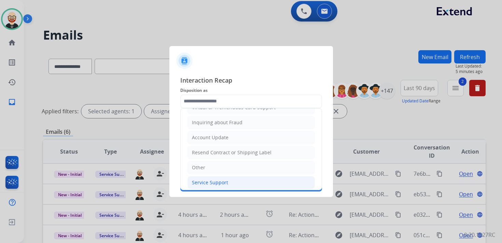
click at [210, 179] on div "Service Support" at bounding box center [210, 182] width 36 height 7
type input "**********"
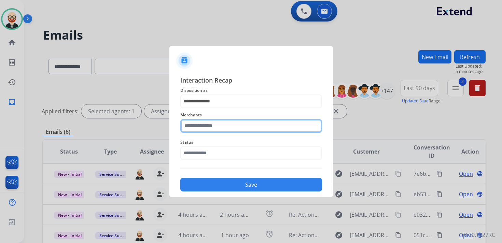
click at [210, 125] on input "text" at bounding box center [251, 126] width 142 height 14
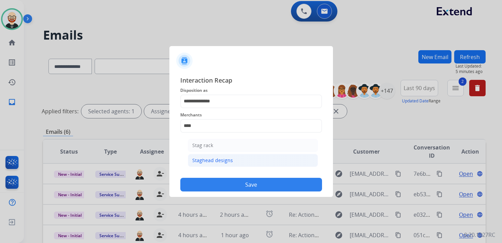
click at [209, 161] on div "Staghead designs" at bounding box center [212, 160] width 41 height 7
type input "**********"
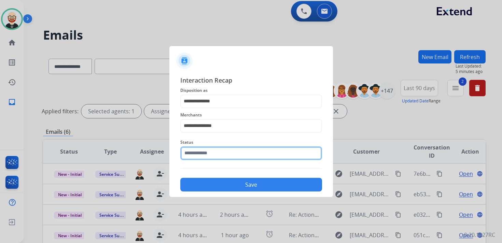
click at [208, 153] on input "text" at bounding box center [251, 154] width 142 height 14
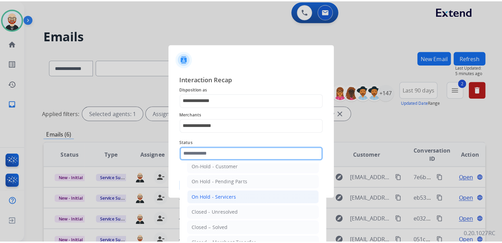
scroll to position [24, 0]
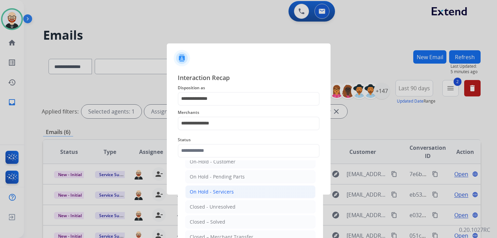
click at [210, 218] on div "Closed – Solved" at bounding box center [208, 221] width 36 height 7
type input "**********"
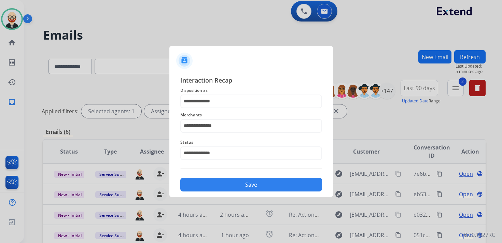
click at [221, 184] on button "Save" at bounding box center [251, 185] width 142 height 14
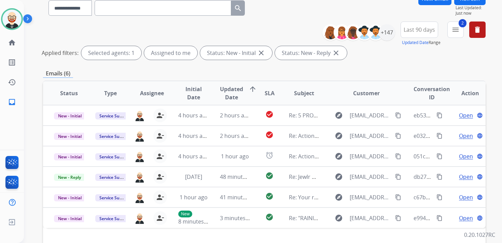
scroll to position [75, 0]
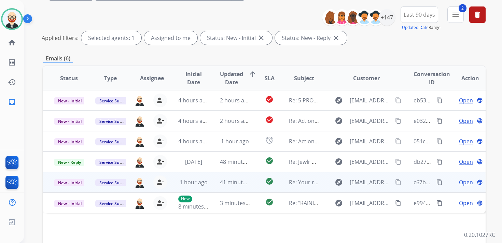
click at [325, 181] on td "explore [EMAIL_ADDRESS][DOMAIN_NAME] content_copy" at bounding box center [361, 182] width 83 height 20
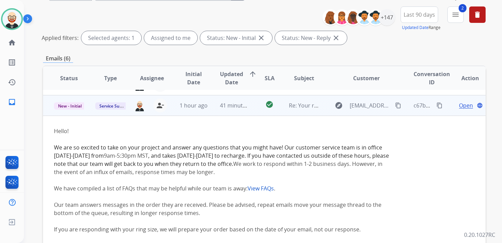
scroll to position [82, 0]
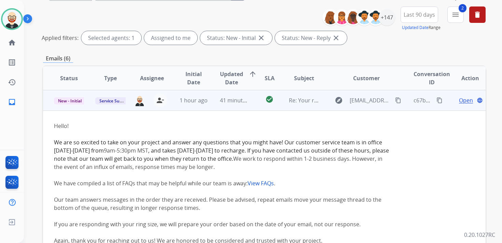
click at [320, 97] on td "explore [EMAIL_ADDRESS][DOMAIN_NAME] content_copy" at bounding box center [361, 100] width 83 height 20
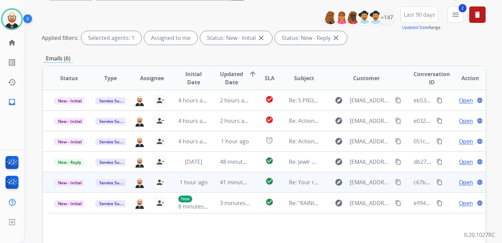
click at [60, 187] on td "New - Initial" at bounding box center [63, 182] width 41 height 20
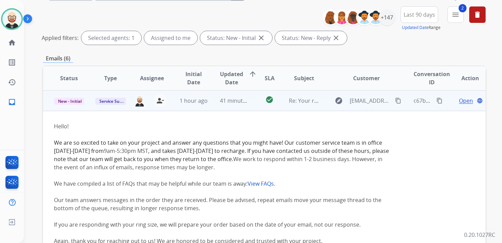
scroll to position [82, 0]
click at [71, 102] on span "New - Initial" at bounding box center [70, 100] width 32 height 7
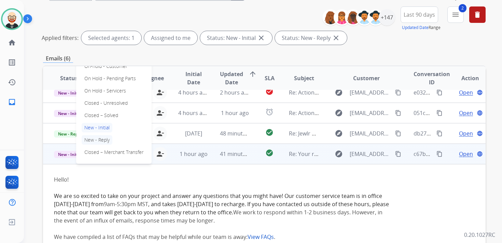
scroll to position [27, 0]
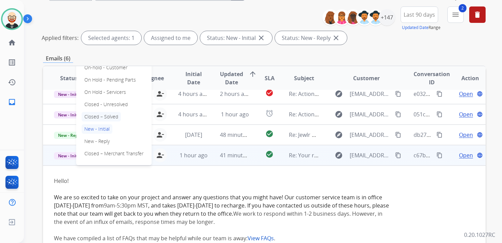
click at [107, 117] on p "Closed – Solved" at bounding box center [101, 117] width 39 height 10
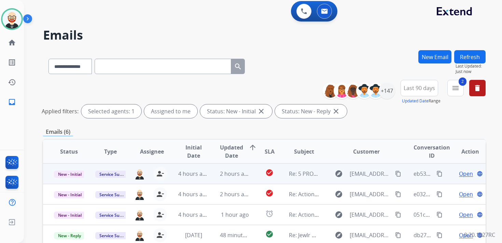
scroll to position [0, 0]
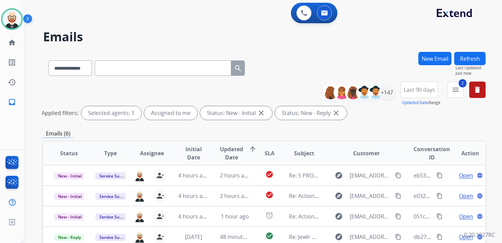
click at [469, 58] on button "Refresh" at bounding box center [469, 58] width 31 height 13
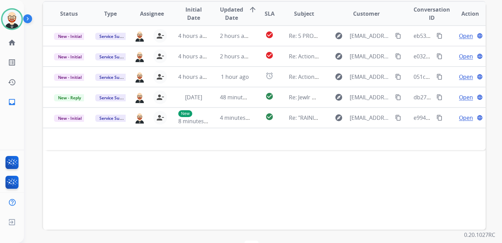
scroll to position [162, 0]
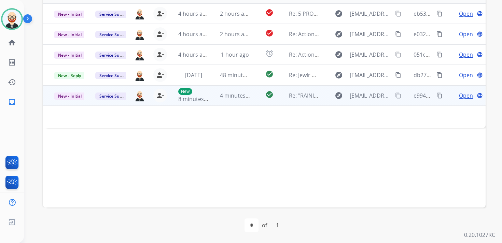
click at [251, 97] on td "check_circle" at bounding box center [264, 95] width 28 height 20
click at [252, 97] on td "check_circle" at bounding box center [264, 95] width 28 height 20
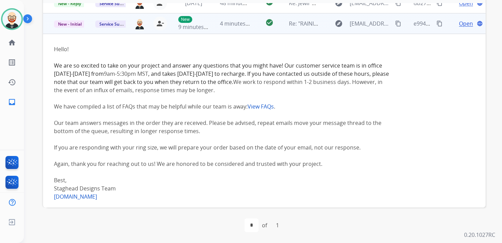
scroll to position [76, 0]
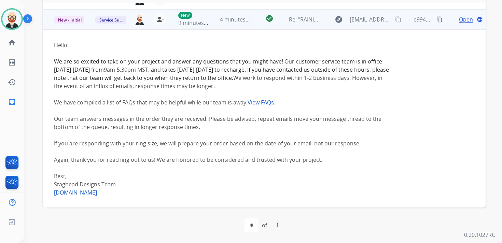
click at [254, 27] on td "check_circle" at bounding box center [264, 19] width 28 height 20
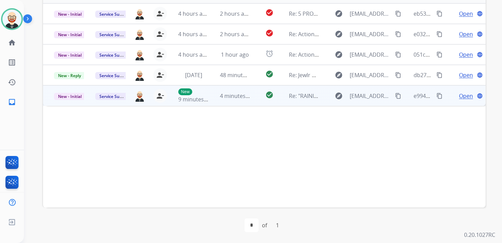
scroll to position [0, 0]
click at [74, 97] on span "New - Initial" at bounding box center [70, 96] width 32 height 7
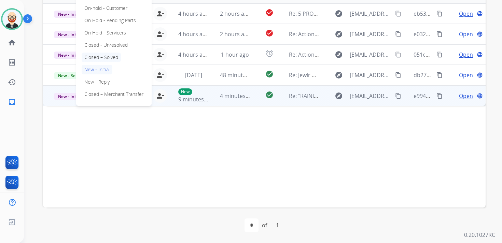
click at [94, 59] on p "Closed – Solved" at bounding box center [101, 58] width 39 height 10
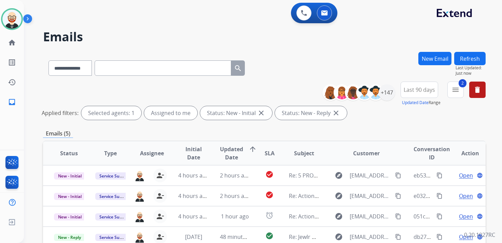
click at [467, 59] on button "Refresh" at bounding box center [469, 58] width 31 height 13
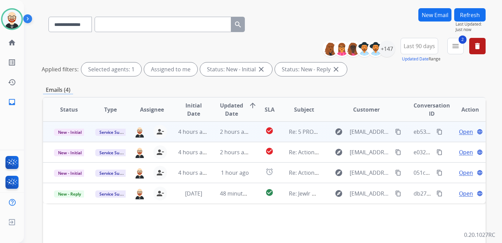
scroll to position [44, 0]
click at [162, 133] on mat-icon "person_remove" at bounding box center [160, 131] width 8 height 8
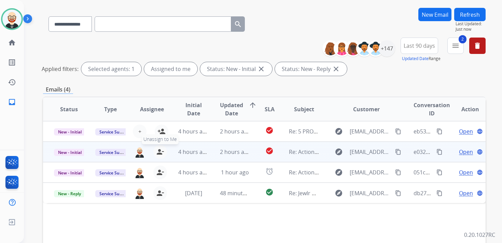
click at [161, 153] on mat-icon "person_remove" at bounding box center [160, 152] width 8 height 8
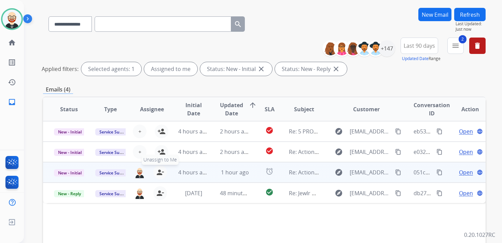
click at [158, 174] on mat-icon "person_remove" at bounding box center [160, 172] width 8 height 8
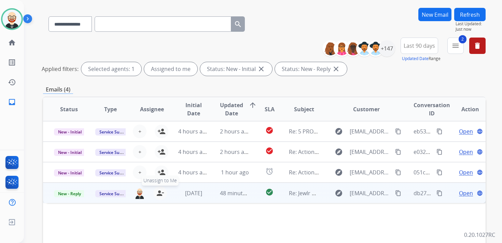
click at [158, 192] on mat-icon "person_remove" at bounding box center [160, 193] width 8 height 8
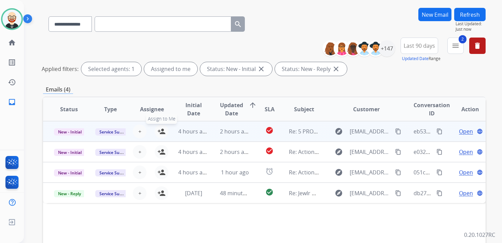
click at [158, 133] on mat-icon "person_add" at bounding box center [161, 131] width 8 height 8
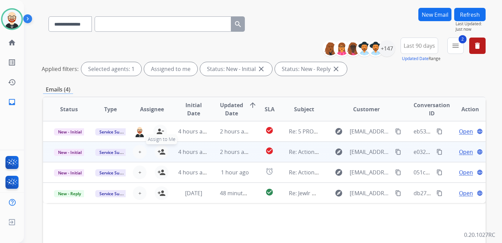
click at [158, 151] on mat-icon "person_add" at bounding box center [161, 152] width 8 height 8
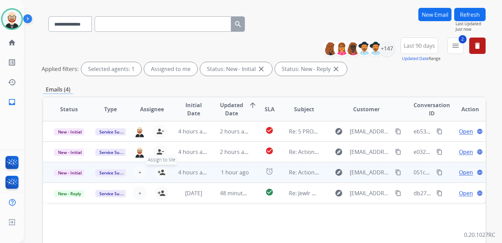
click at [158, 176] on button "person_add Assign to Me" at bounding box center [162, 173] width 14 height 14
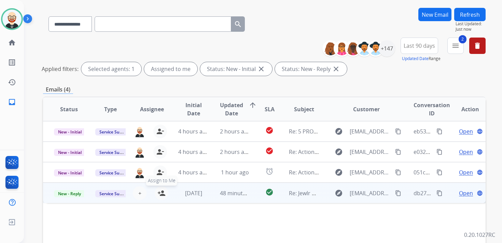
click at [159, 194] on mat-icon "person_add" at bounding box center [161, 193] width 8 height 8
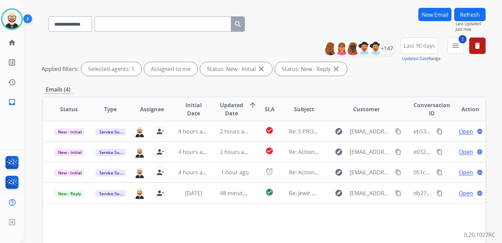
click at [470, 12] on button "Refresh" at bounding box center [469, 14] width 31 height 13
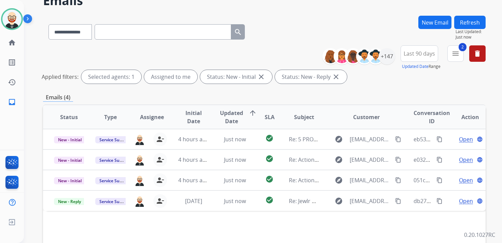
scroll to position [40, 0]
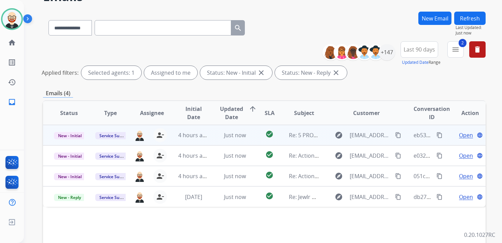
click at [459, 135] on span "Open" at bounding box center [466, 135] width 14 height 8
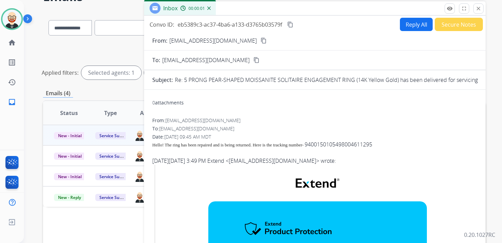
scroll to position [0, 0]
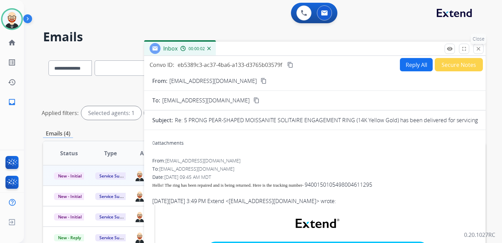
click at [481, 50] on mat-icon "close" at bounding box center [478, 49] width 6 height 6
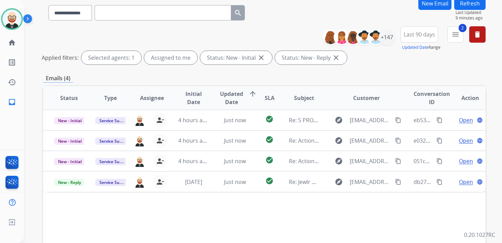
scroll to position [63, 0]
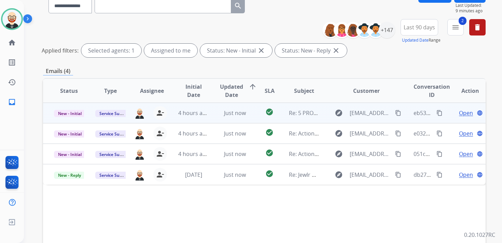
click at [459, 115] on span "Open" at bounding box center [466, 113] width 14 height 8
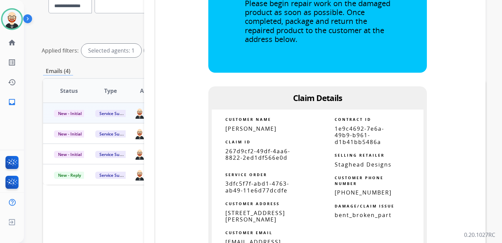
scroll to position [329, 0]
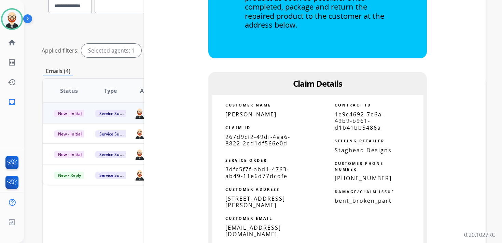
click at [274, 140] on span "267d9cf2-49df-4aa6-8822-2ed1df566e0d" at bounding box center [257, 140] width 65 height 14
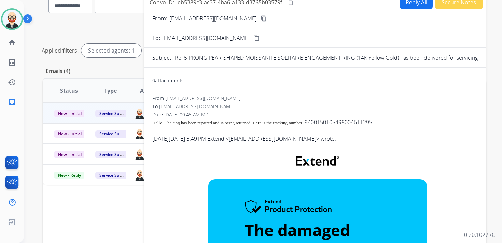
scroll to position [0, 0]
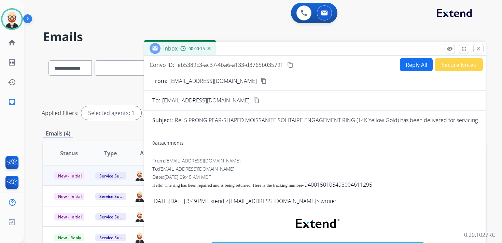
click at [291, 66] on mat-icon "content_copy" at bounding box center [290, 65] width 6 height 6
click at [290, 66] on mat-icon "content_copy" at bounding box center [290, 65] width 6 height 6
click at [268, 183] on span "Hello! The ring has been repaired and is being returned. Here is the tracking n…" at bounding box center [227, 185] width 151 height 5
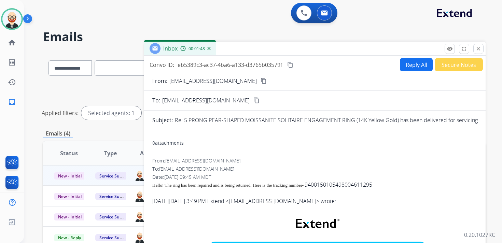
click at [407, 66] on button "Reply All" at bounding box center [416, 64] width 33 height 13
select select "**********"
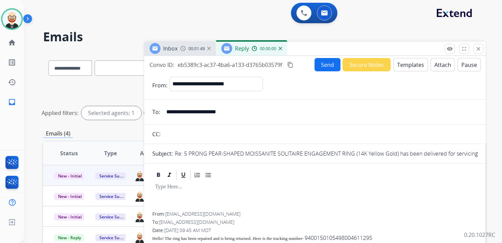
click at [203, 198] on div at bounding box center [314, 196] width 325 height 31
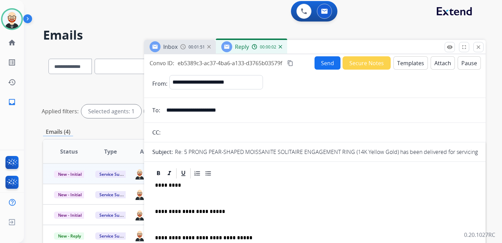
click at [173, 197] on p at bounding box center [315, 198] width 320 height 6
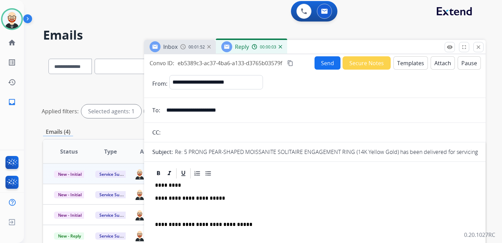
click at [175, 214] on p at bounding box center [315, 212] width 320 height 6
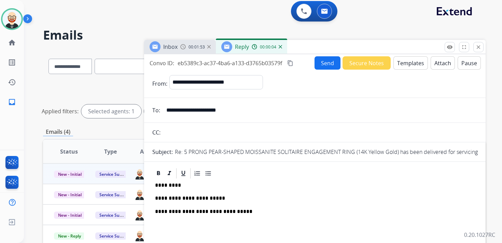
click at [315, 60] on button "Send" at bounding box center [328, 62] width 26 height 13
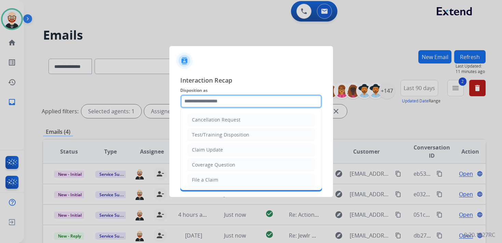
click at [209, 96] on input "text" at bounding box center [251, 102] width 142 height 14
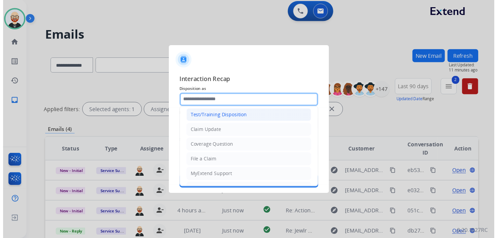
scroll to position [102, 0]
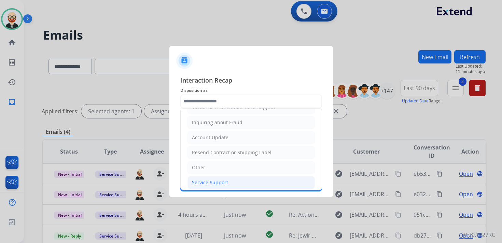
click at [201, 179] on div "Service Support" at bounding box center [210, 182] width 36 height 7
type input "**********"
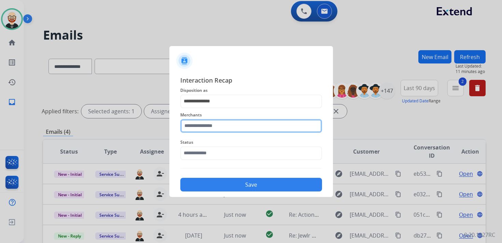
click at [201, 128] on input "text" at bounding box center [251, 126] width 142 height 14
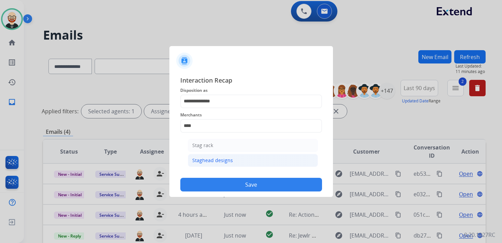
click at [205, 157] on div "Staghead designs" at bounding box center [212, 160] width 41 height 7
type input "**********"
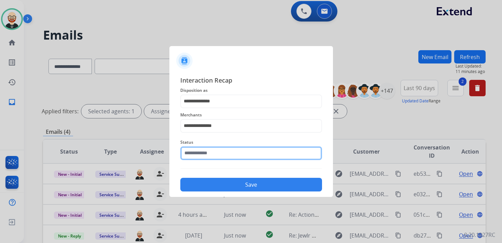
click at [206, 151] on input "text" at bounding box center [251, 154] width 142 height 14
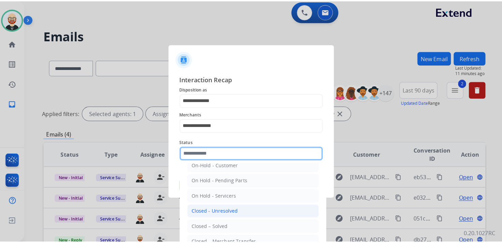
scroll to position [27, 0]
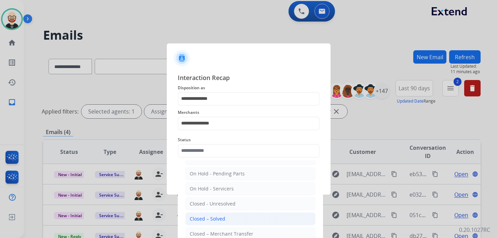
click at [213, 215] on div "Closed – Solved" at bounding box center [208, 218] width 36 height 7
type input "**********"
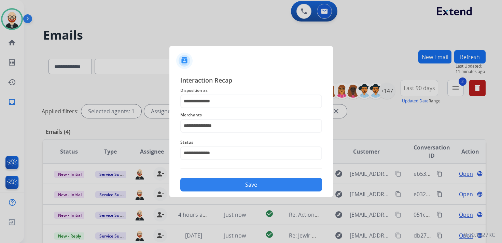
click at [216, 187] on button "Save" at bounding box center [251, 185] width 142 height 14
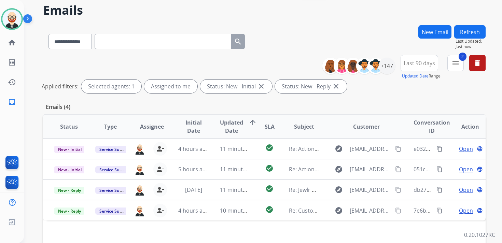
scroll to position [27, 0]
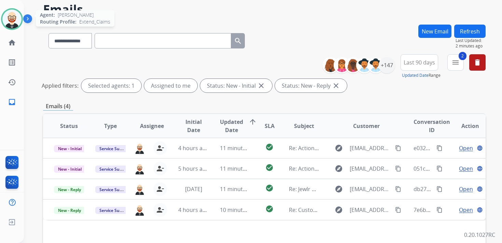
click at [13, 21] on img at bounding box center [11, 19] width 19 height 19
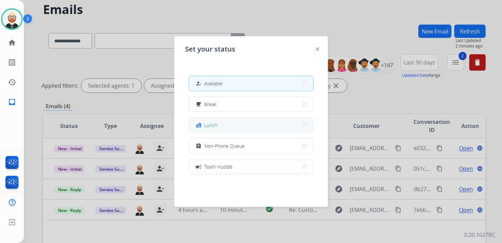
click at [213, 124] on span "Lunch" at bounding box center [210, 125] width 13 height 7
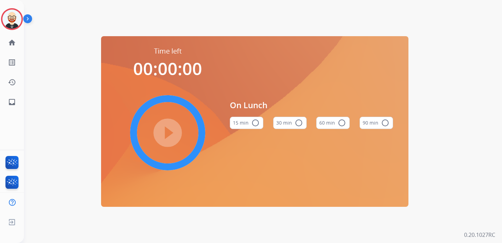
click at [333, 122] on button "60 min radio_button_unchecked" at bounding box center [332, 123] width 33 height 12
click at [168, 136] on mat-icon "play_circle_filled" at bounding box center [168, 133] width 8 height 8
